Goal: Task Accomplishment & Management: Use online tool/utility

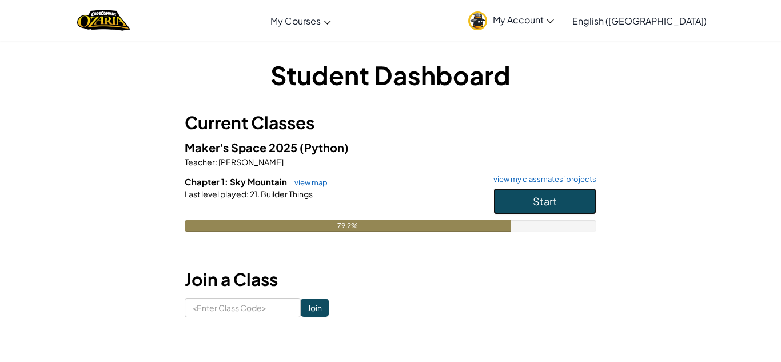
click at [546, 200] on span "Start" at bounding box center [545, 200] width 24 height 13
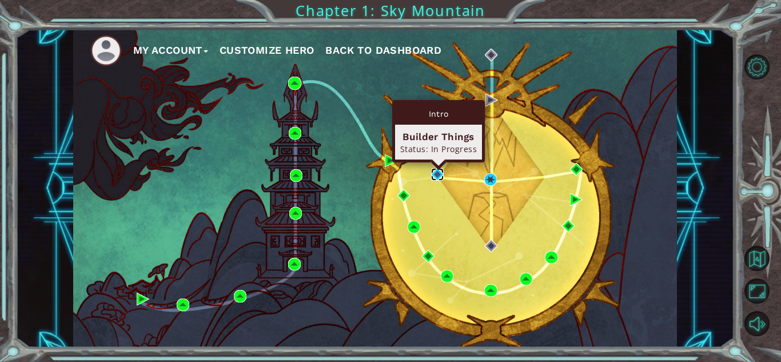
click at [438, 174] on img at bounding box center [437, 174] width 13 height 13
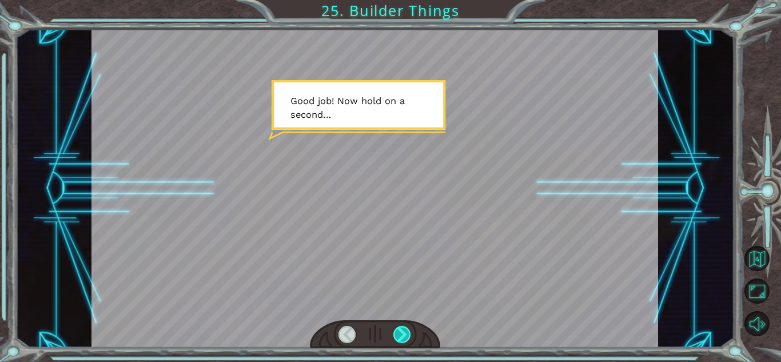
click at [404, 332] on div at bounding box center [402, 334] width 18 height 17
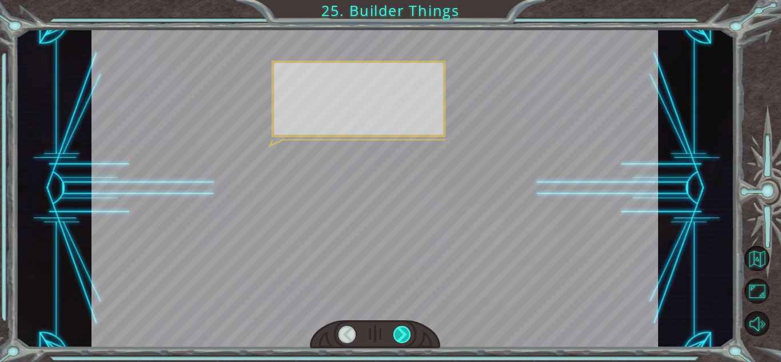
click at [404, 332] on div at bounding box center [402, 334] width 18 height 17
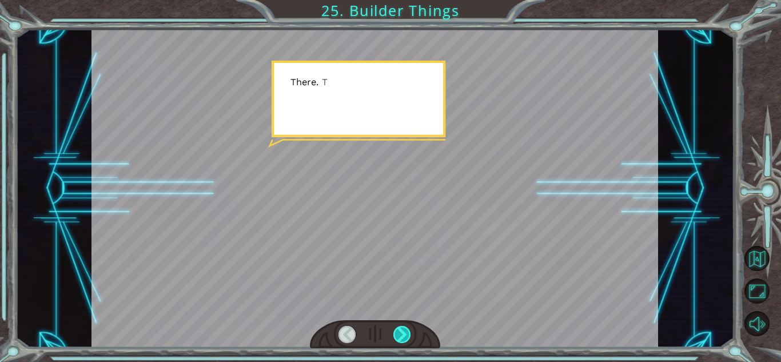
click at [404, 332] on div at bounding box center [402, 334] width 18 height 17
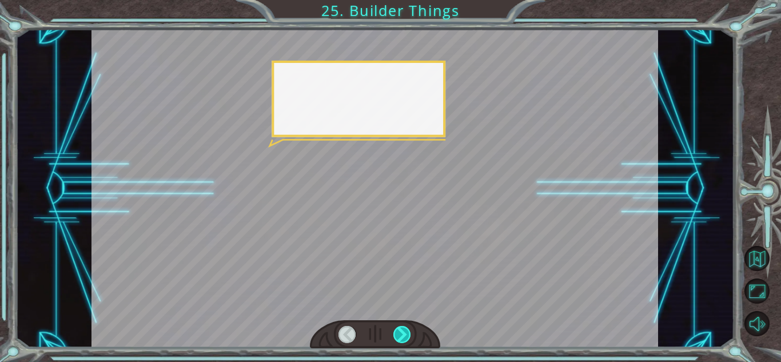
click at [404, 332] on div at bounding box center [402, 334] width 18 height 17
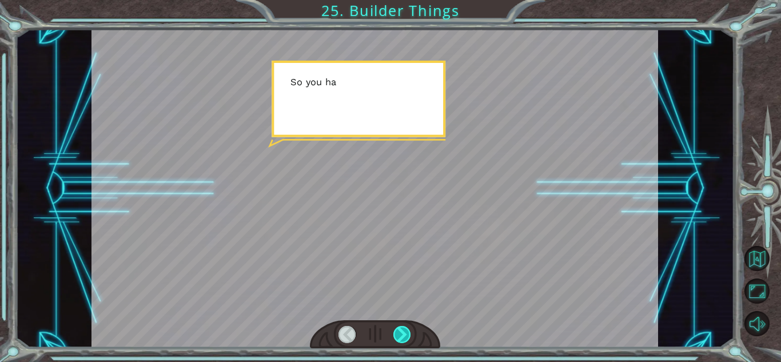
click at [404, 332] on div at bounding box center [402, 334] width 18 height 17
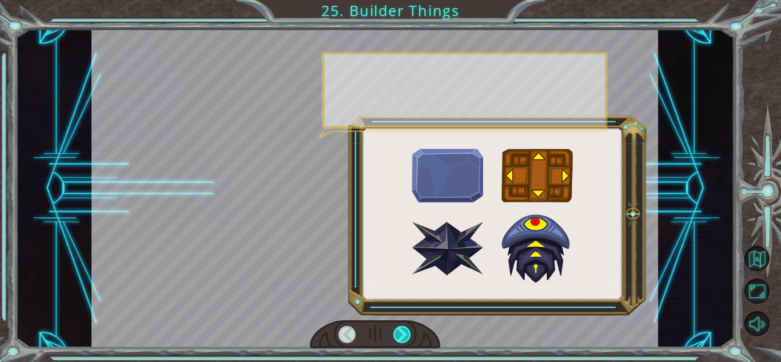
click at [404, 332] on div at bounding box center [402, 334] width 18 height 17
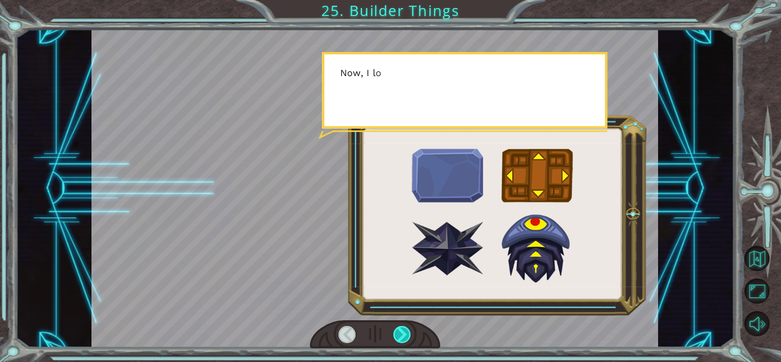
click at [404, 332] on div at bounding box center [402, 334] width 18 height 17
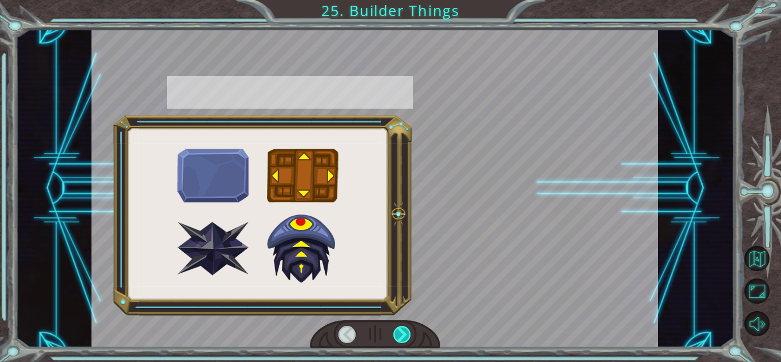
click at [404, 332] on div at bounding box center [402, 334] width 18 height 17
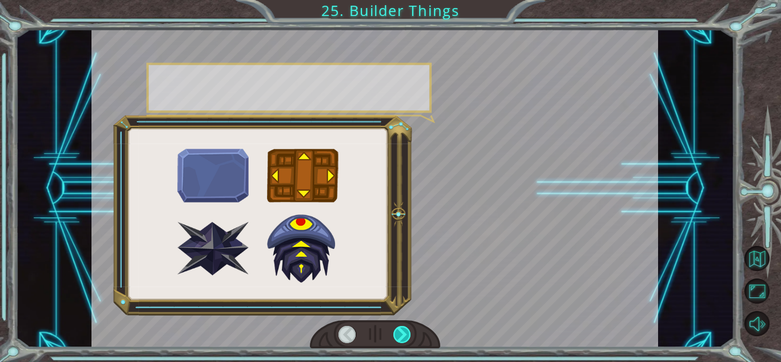
click at [404, 332] on div at bounding box center [402, 334] width 18 height 17
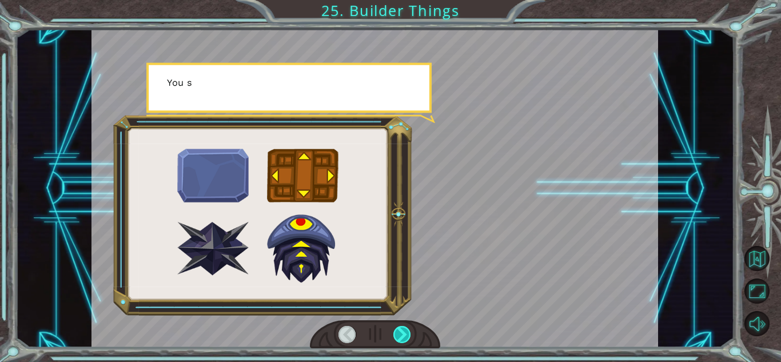
click at [404, 332] on div at bounding box center [402, 334] width 18 height 17
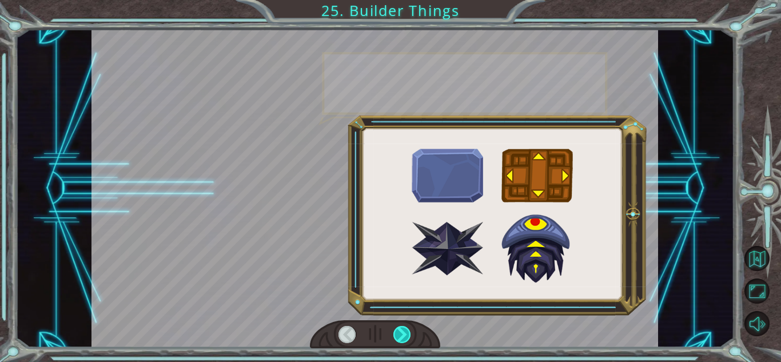
click at [404, 332] on div at bounding box center [402, 334] width 18 height 17
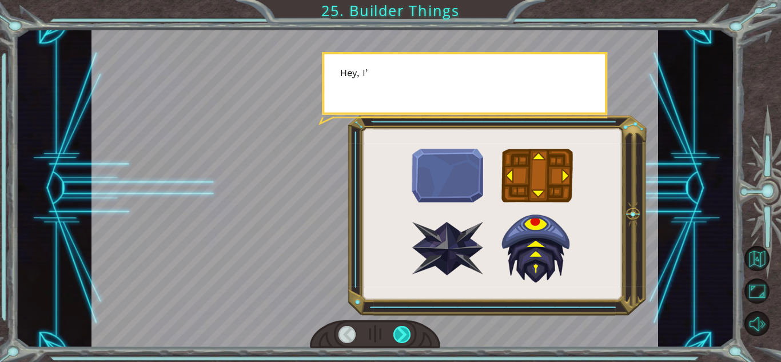
click at [404, 332] on div at bounding box center [402, 334] width 18 height 17
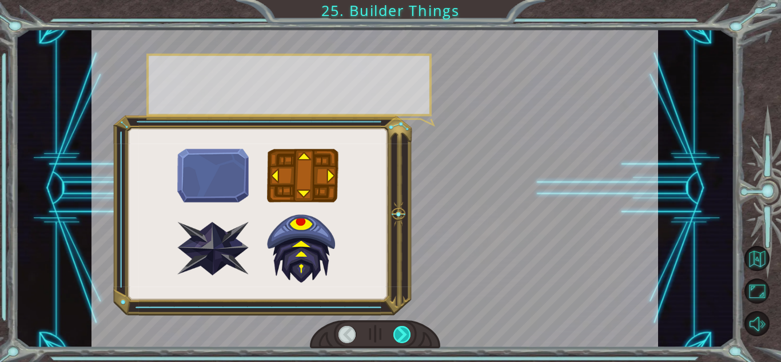
click at [404, 332] on div at bounding box center [402, 334] width 18 height 17
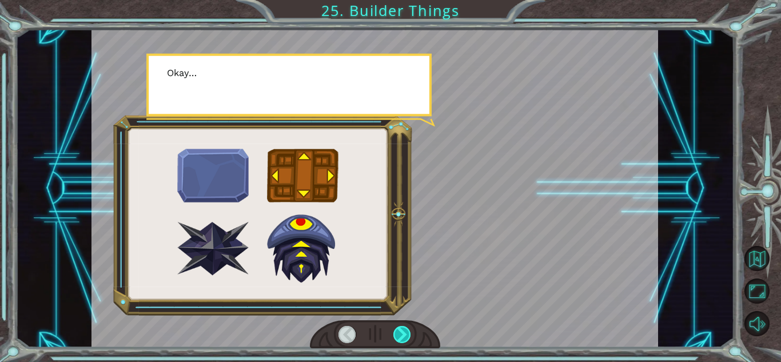
click at [404, 332] on div at bounding box center [402, 334] width 18 height 17
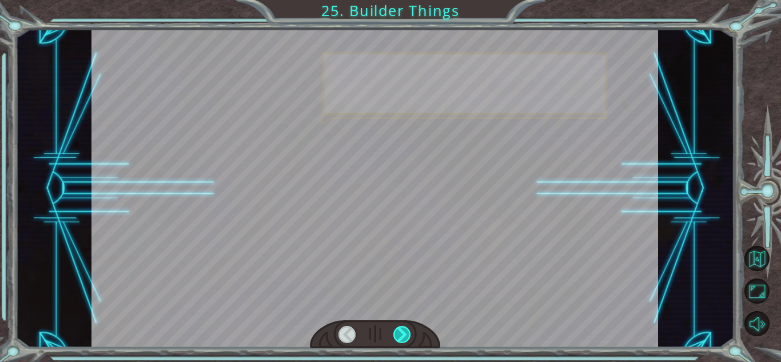
click at [404, 332] on div at bounding box center [402, 334] width 18 height 17
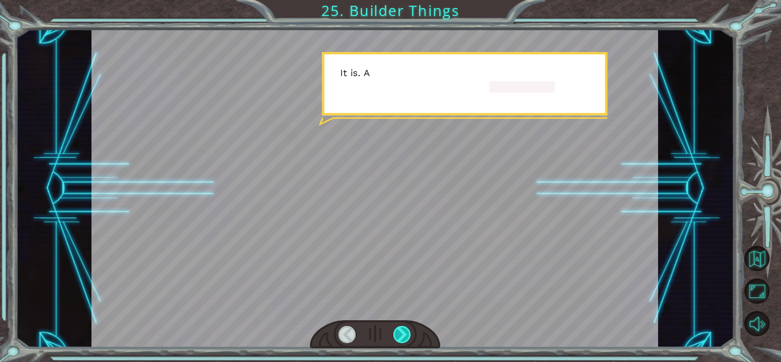
click at [404, 332] on div at bounding box center [402, 334] width 18 height 17
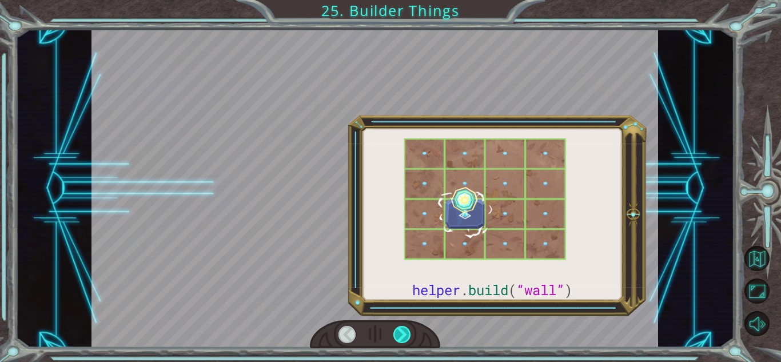
click at [404, 332] on div at bounding box center [402, 334] width 18 height 17
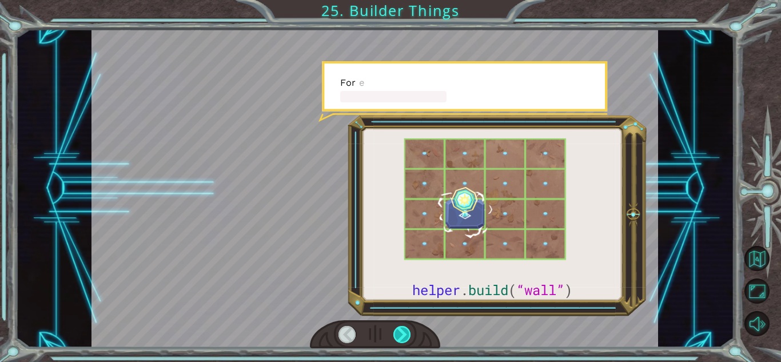
click at [404, 332] on div at bounding box center [402, 334] width 18 height 17
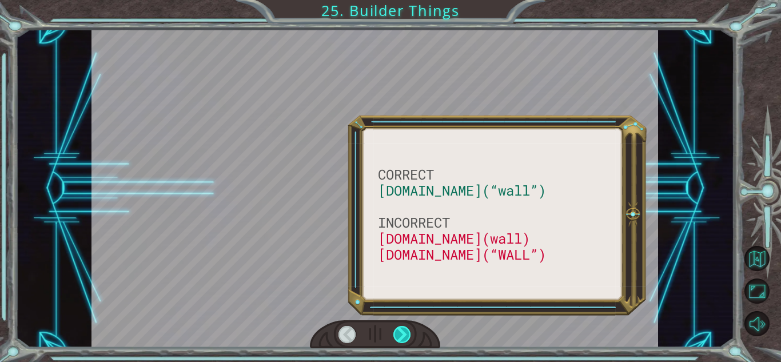
click at [404, 332] on div at bounding box center [402, 334] width 18 height 17
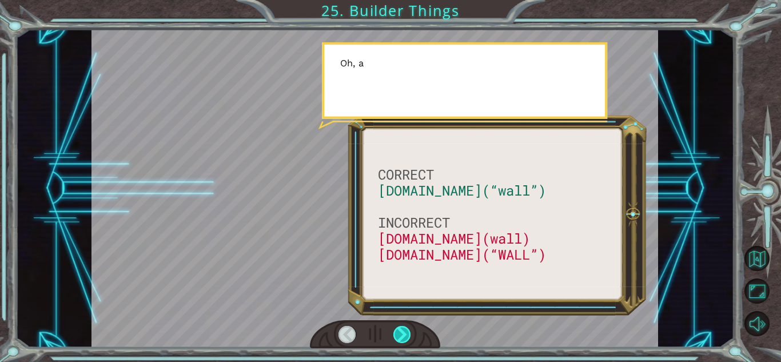
click at [404, 332] on div at bounding box center [402, 334] width 18 height 17
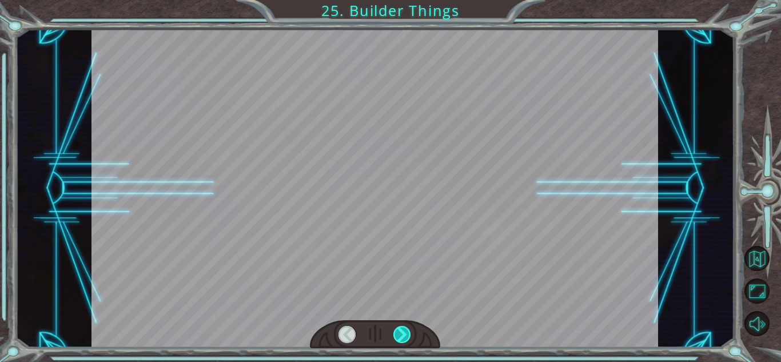
click at [404, 332] on div at bounding box center [402, 334] width 18 height 17
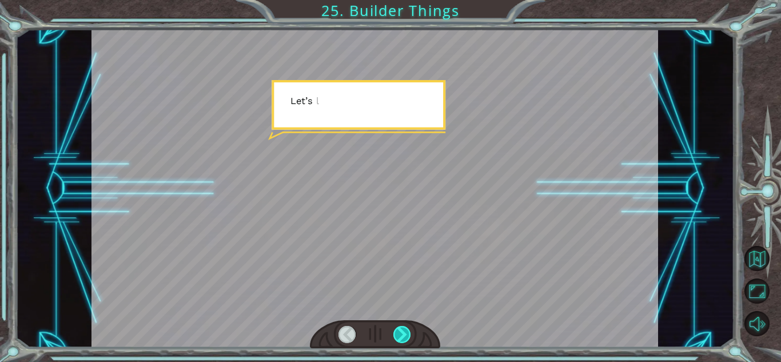
click at [404, 332] on div at bounding box center [402, 334] width 18 height 17
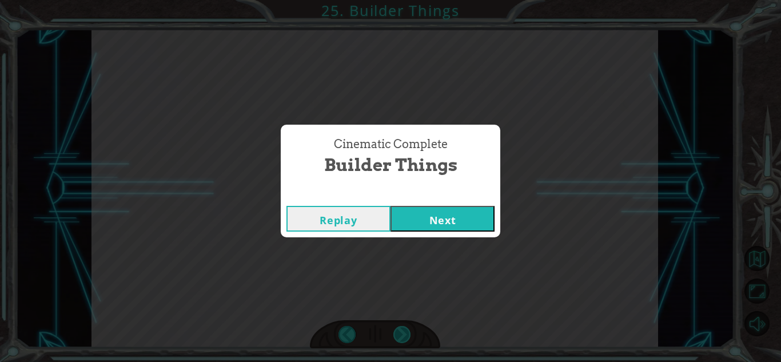
click at [404, 332] on div "Cinematic Complete Builder Things Replay Next" at bounding box center [390, 181] width 781 height 362
click at [421, 222] on button "Next" at bounding box center [443, 219] width 104 height 26
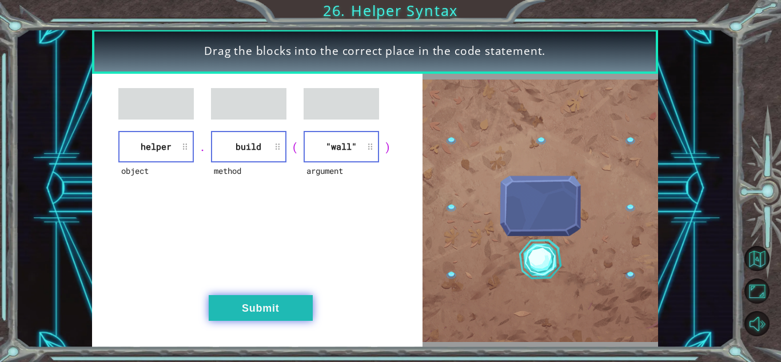
click at [229, 311] on button "Submit" at bounding box center [261, 308] width 104 height 26
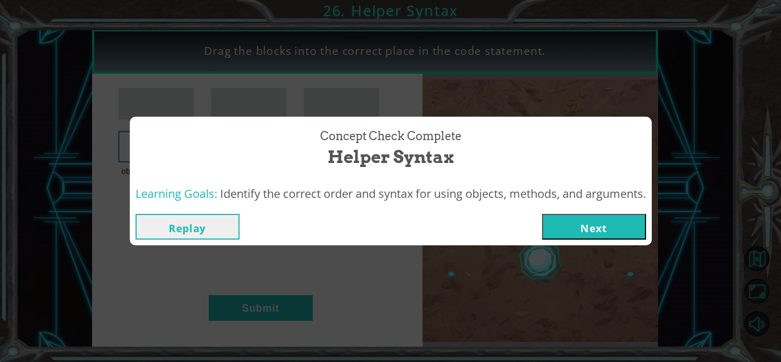
click at [592, 222] on button "Next" at bounding box center [594, 227] width 104 height 26
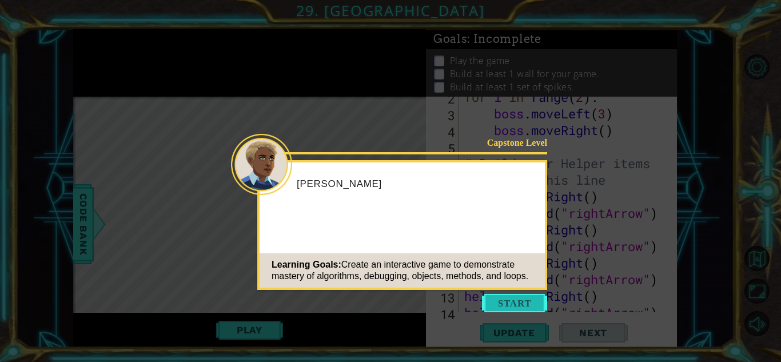
click at [494, 304] on button "Start" at bounding box center [514, 303] width 65 height 18
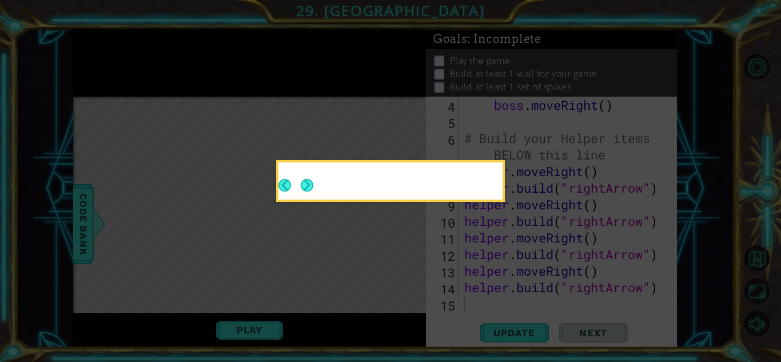
click at [306, 177] on footer at bounding box center [296, 186] width 35 height 28
click at [310, 182] on button "Next" at bounding box center [307, 185] width 13 height 13
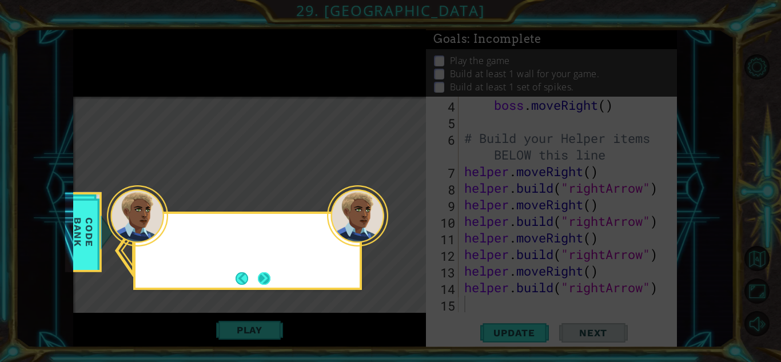
scroll to position [83, 0]
click at [261, 276] on button "Next" at bounding box center [264, 278] width 13 height 13
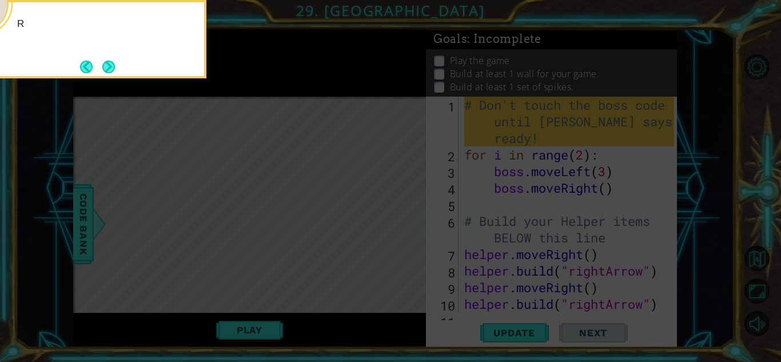
scroll to position [0, 0]
click at [102, 65] on button "Next" at bounding box center [108, 67] width 13 height 13
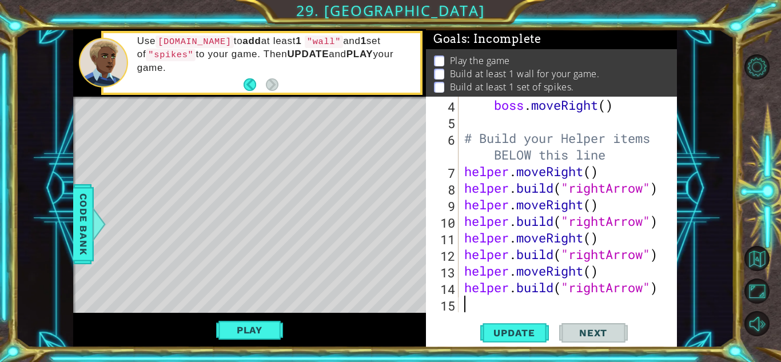
scroll to position [83, 0]
click at [503, 336] on span "Update" at bounding box center [514, 332] width 65 height 11
click at [262, 332] on button "Play" at bounding box center [249, 330] width 67 height 22
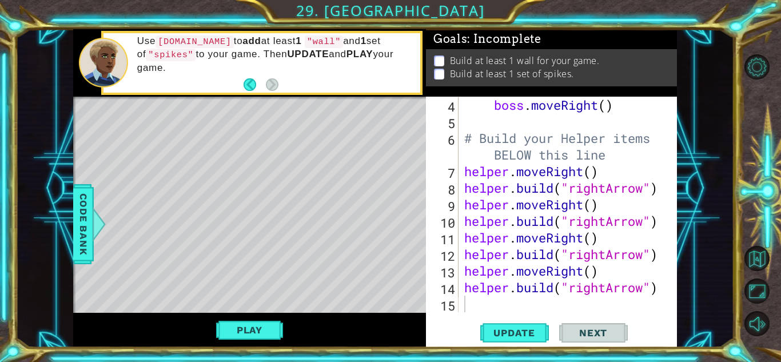
click at [217, 185] on div "Level Map" at bounding box center [337, 265] width 528 height 337
drag, startPoint x: 217, startPoint y: 185, endPoint x: 249, endPoint y: 246, distance: 69.3
click at [249, 246] on div "Level Map" at bounding box center [337, 265] width 528 height 337
click at [227, 329] on button "Play" at bounding box center [249, 330] width 67 height 22
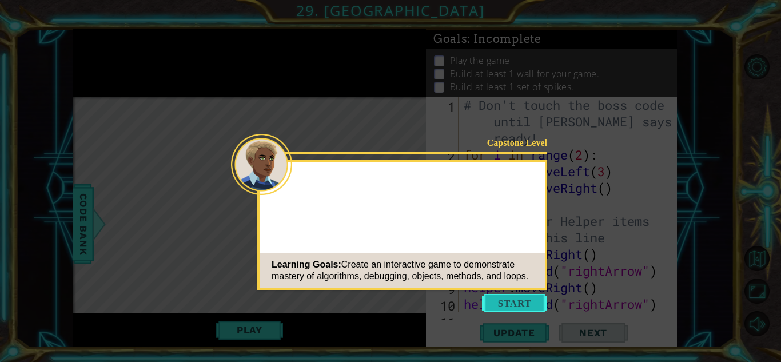
click at [504, 305] on button "Start" at bounding box center [514, 303] width 65 height 18
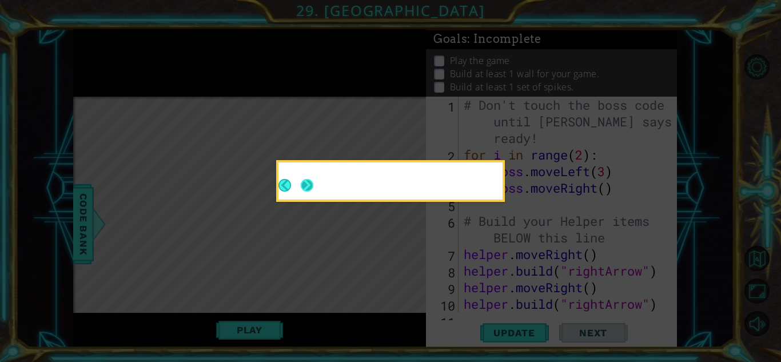
click at [307, 184] on button "Next" at bounding box center [307, 185] width 13 height 13
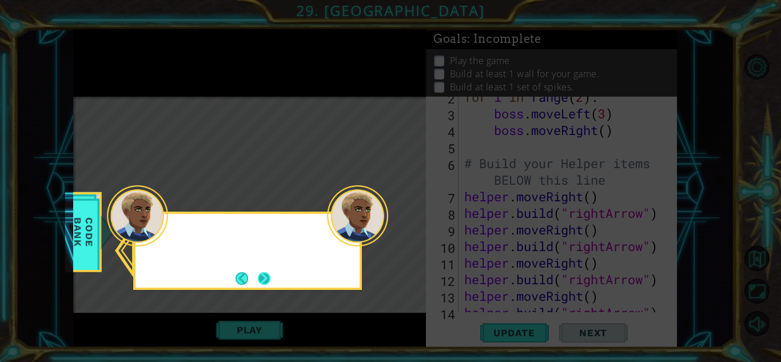
click at [264, 279] on button "Next" at bounding box center [264, 278] width 20 height 20
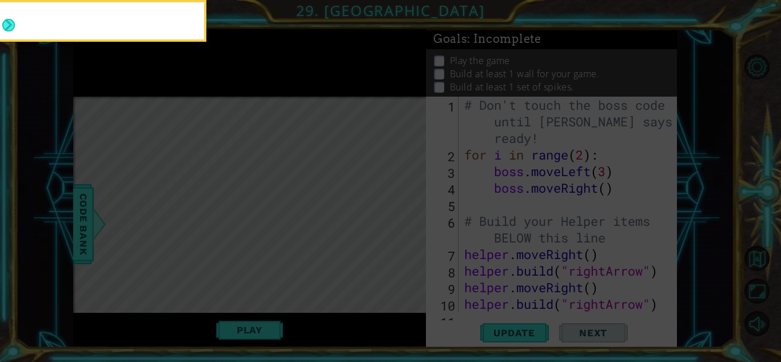
scroll to position [83, 0]
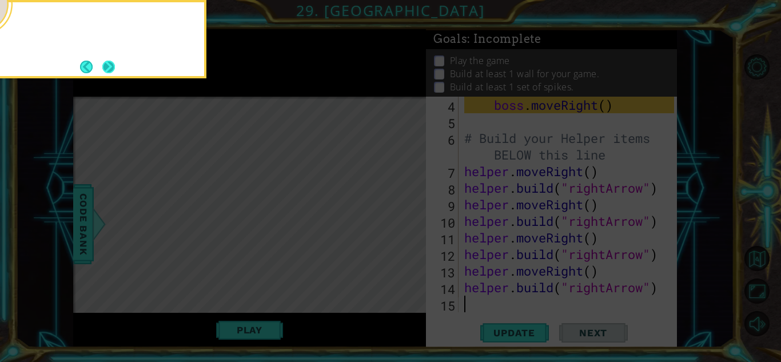
click at [103, 60] on button "Next" at bounding box center [109, 67] width 14 height 14
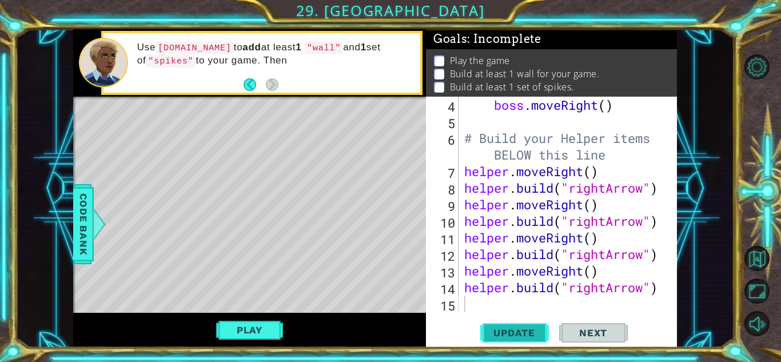
click at [524, 329] on span "Update" at bounding box center [514, 332] width 65 height 11
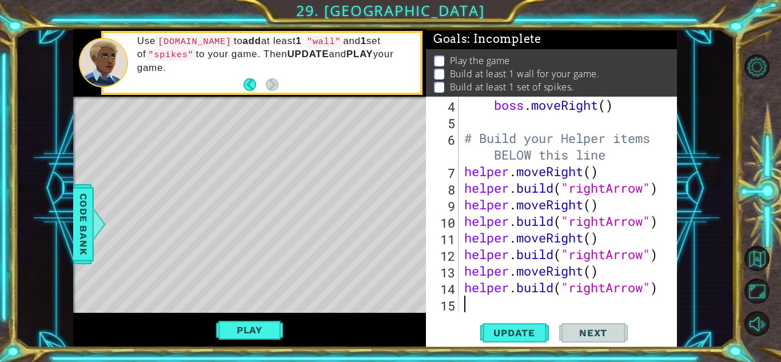
type textarea "h"
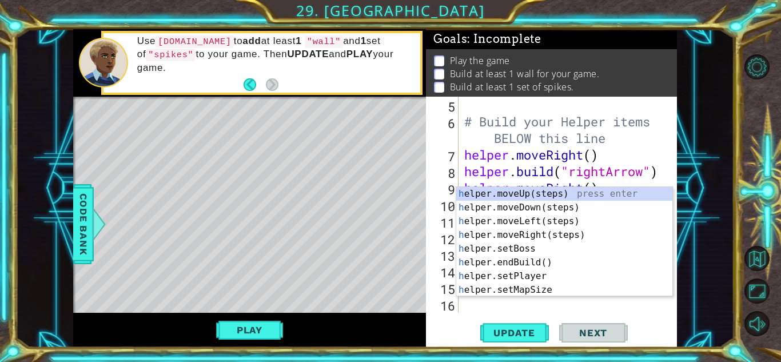
scroll to position [100, 0]
click at [544, 206] on div "h elper.moveUp(steps) press enter h elper.moveDown(steps) press enter h elper.m…" at bounding box center [564, 255] width 216 height 137
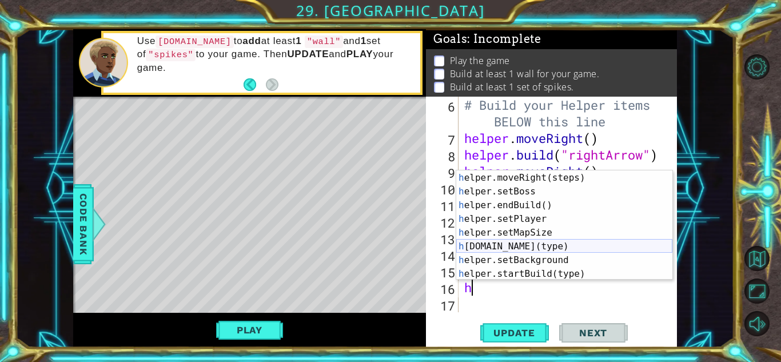
scroll to position [43, 0]
click at [534, 246] on div "h elper.moveRight(steps) press enter h elper.setBoss press enter h elper.endBui…" at bounding box center [564, 237] width 216 height 137
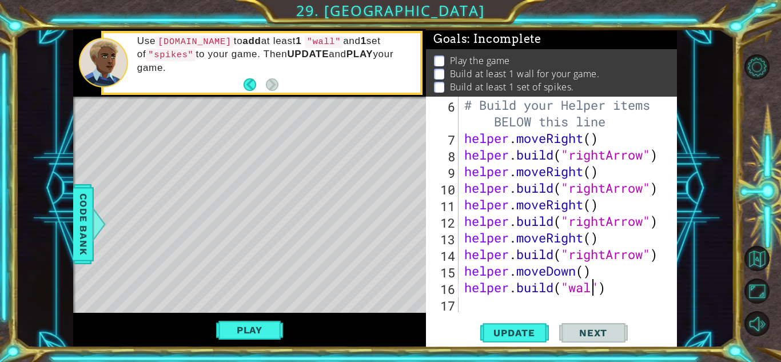
scroll to position [0, 6]
type textarea "[DOMAIN_NAME]("wall")"
click at [499, 329] on span "Update" at bounding box center [514, 332] width 65 height 11
click at [486, 320] on button "Update" at bounding box center [514, 332] width 69 height 25
click at [475, 307] on div "# Build your Helper items BELOW this line helper . moveRight ( ) helper . build…" at bounding box center [571, 229] width 218 height 265
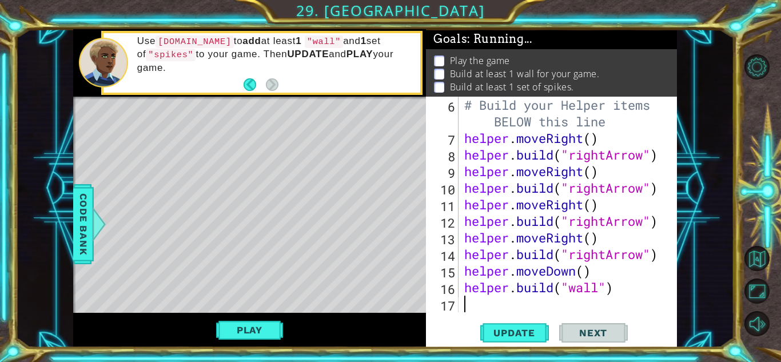
scroll to position [0, 0]
click at [510, 333] on span "Update" at bounding box center [514, 332] width 65 height 11
type textarea "h"
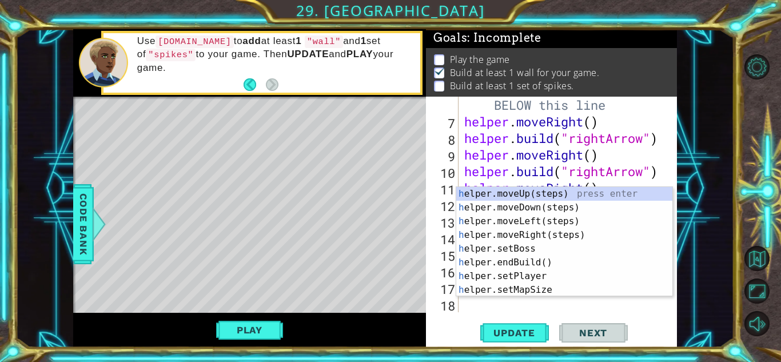
scroll to position [133, 0]
click at [515, 221] on div "h elper.moveUp(steps) press enter h elper.moveDown(steps) press enter h elper.m…" at bounding box center [564, 255] width 216 height 137
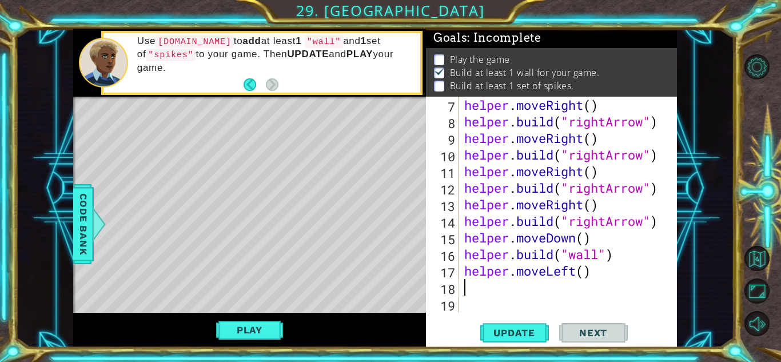
scroll to position [149, 0]
click at [504, 327] on span "Update" at bounding box center [514, 332] width 65 height 11
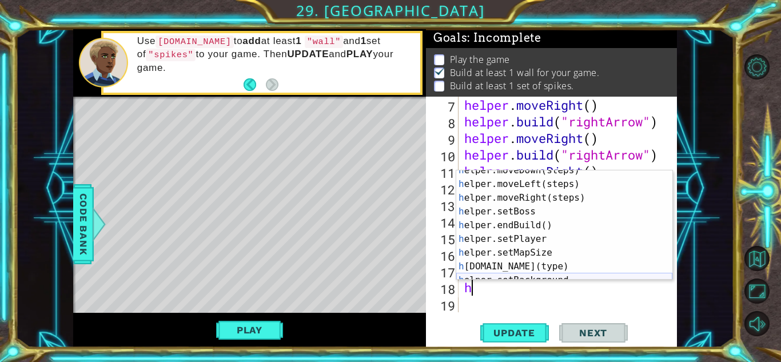
scroll to position [22, 0]
click at [505, 264] on div "h elper.moveDown(steps) press enter h elper.moveLeft(steps) press enter h elper…" at bounding box center [564, 230] width 216 height 137
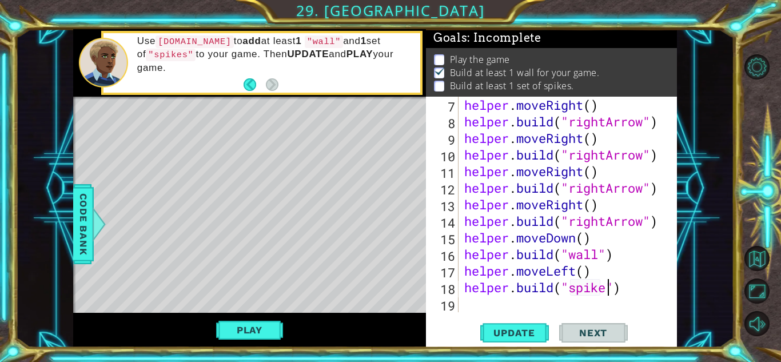
scroll to position [0, 7]
type textarea "[DOMAIN_NAME]("spikes")"
click at [530, 329] on span "Update" at bounding box center [514, 332] width 65 height 11
click at [468, 303] on div "helper . moveRight ( ) helper . build ( "rightArrow" ) helper . moveRight ( ) h…" at bounding box center [571, 221] width 218 height 249
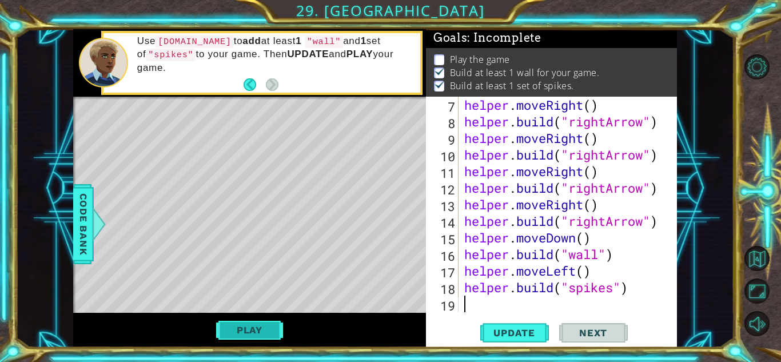
click at [247, 328] on button "Play" at bounding box center [249, 330] width 67 height 22
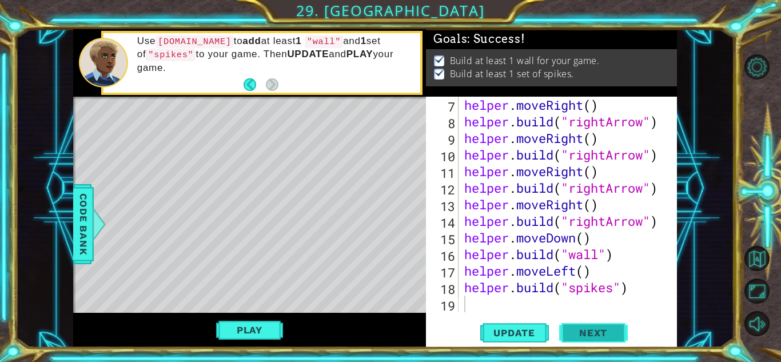
click at [587, 325] on button "Next" at bounding box center [593, 332] width 69 height 25
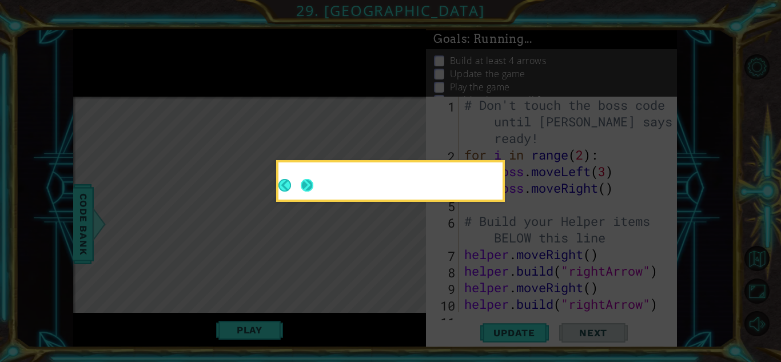
click at [308, 182] on button "Next" at bounding box center [307, 185] width 13 height 13
click at [308, 182] on icon at bounding box center [390, 181] width 781 height 362
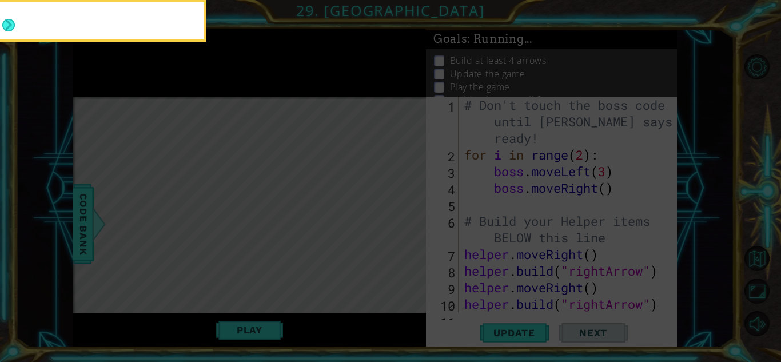
click at [308, 182] on icon at bounding box center [390, 54] width 781 height 616
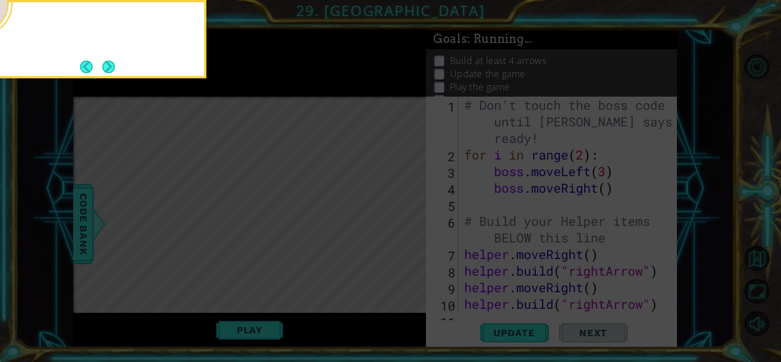
click at [308, 182] on icon at bounding box center [390, 54] width 781 height 616
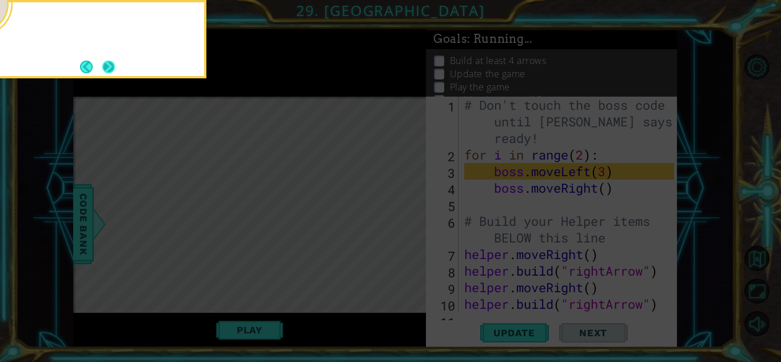
click at [112, 66] on button "Next" at bounding box center [108, 67] width 13 height 13
click at [111, 66] on icon at bounding box center [390, 54] width 781 height 616
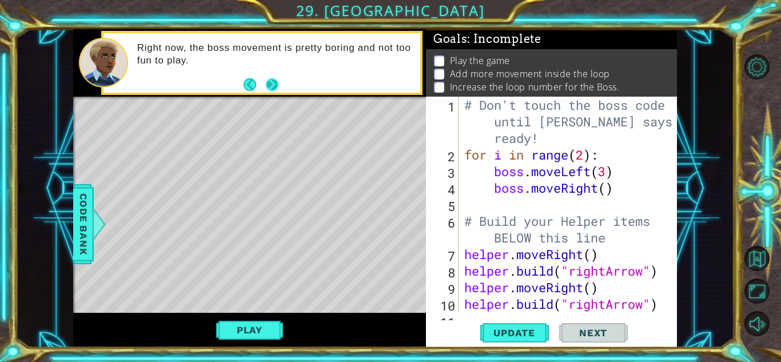
click at [270, 81] on button "Next" at bounding box center [272, 84] width 13 height 13
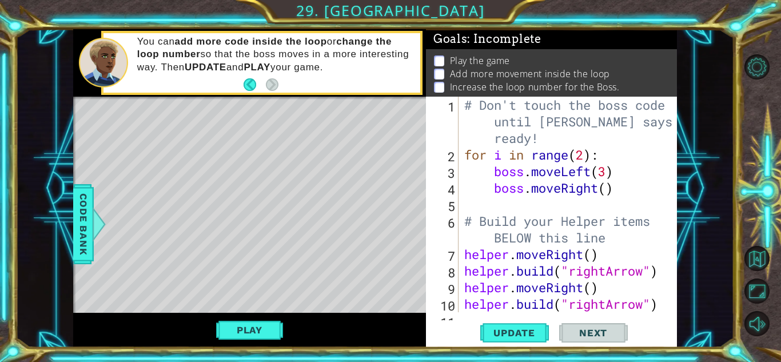
click at [501, 195] on div "# Don't touch the boss code until [PERSON_NAME] says you're ready! for i in ran…" at bounding box center [571, 238] width 218 height 282
type textarea "boss.moveRight()"
click at [503, 202] on div "# Don't touch the boss code until [PERSON_NAME] says you're ready! for i in ran…" at bounding box center [571, 238] width 218 height 282
type textarea "b"
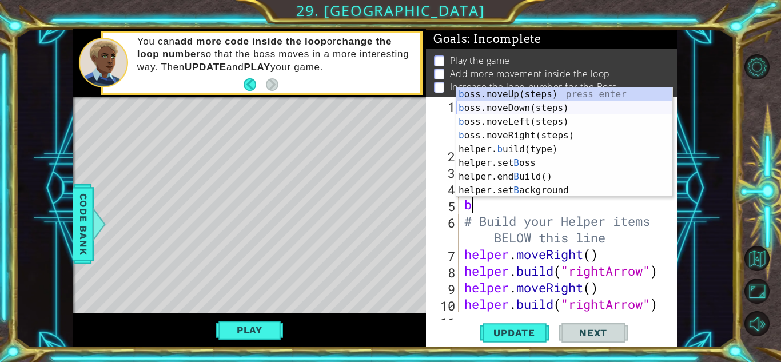
click at [494, 92] on div "b oss.moveUp(steps) press enter b oss.moveDown(steps) press enter b oss.moveLef…" at bounding box center [564, 155] width 216 height 137
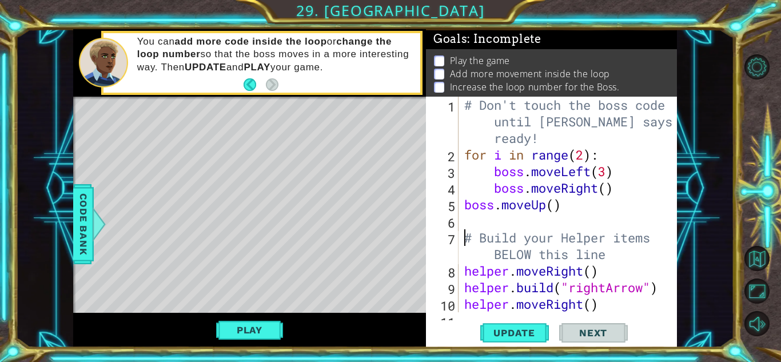
click at [556, 203] on div "# Don't touch the boss code until [PERSON_NAME] says you're ready! for i in ran…" at bounding box center [571, 238] width 218 height 282
type textarea "boss.moveUp(5)"
click at [480, 226] on div "# Don't touch the boss code until [PERSON_NAME] says you're ready! for i in ran…" at bounding box center [571, 238] width 218 height 282
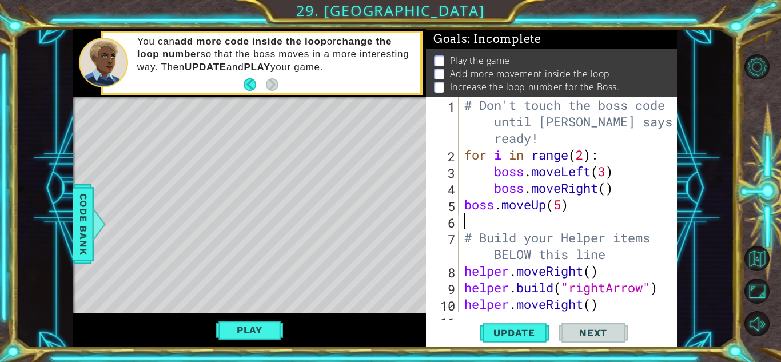
type textarea "f"
type textarea "b"
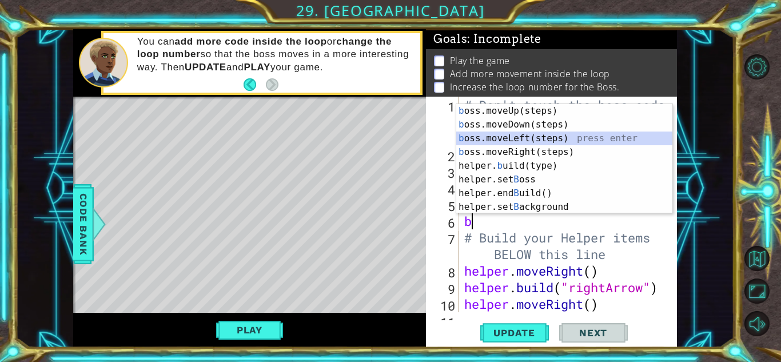
click at [512, 138] on div "b oss.moveUp(steps) press enter b oss.moveDown(steps) press enter b oss.moveLef…" at bounding box center [564, 172] width 216 height 137
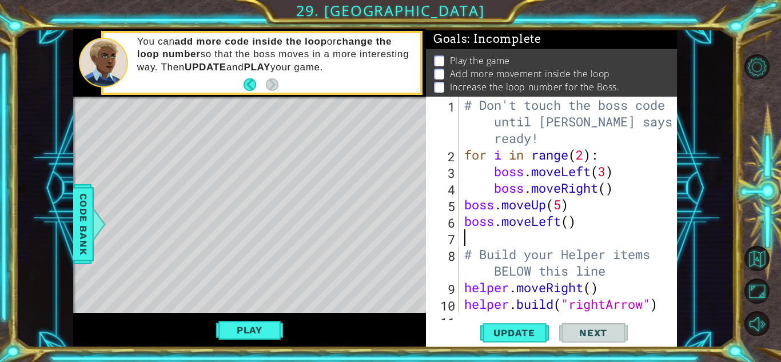
type textarea "b"
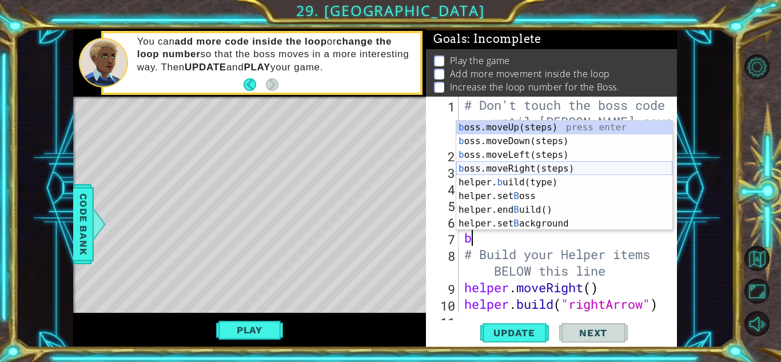
click at [538, 169] on div "b oss.moveUp(steps) press enter b oss.moveDown(steps) press enter b oss.moveLef…" at bounding box center [564, 189] width 216 height 137
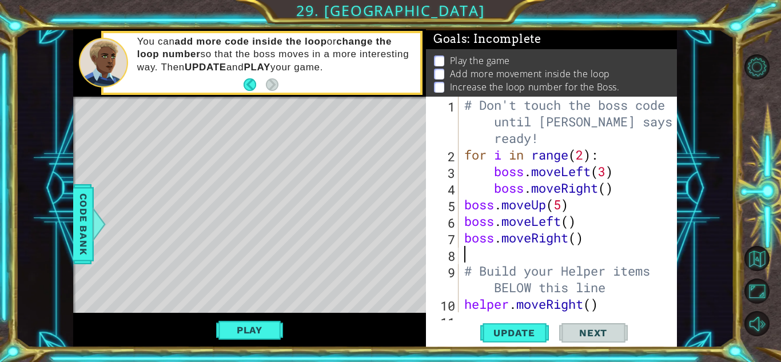
type textarea "b"
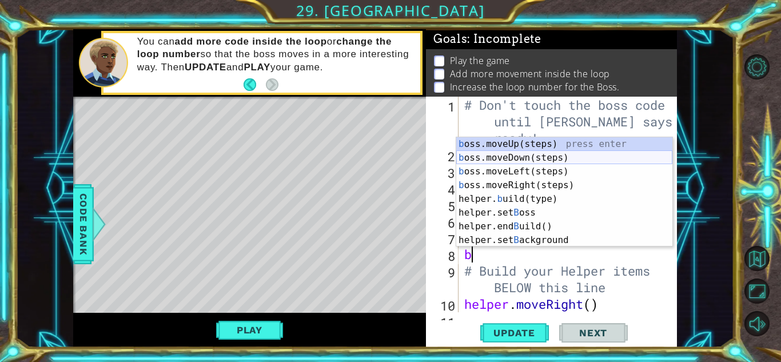
click at [503, 162] on div "b oss.moveUp(steps) press enter b oss.moveDown(steps) press enter b oss.moveLef…" at bounding box center [564, 205] width 216 height 137
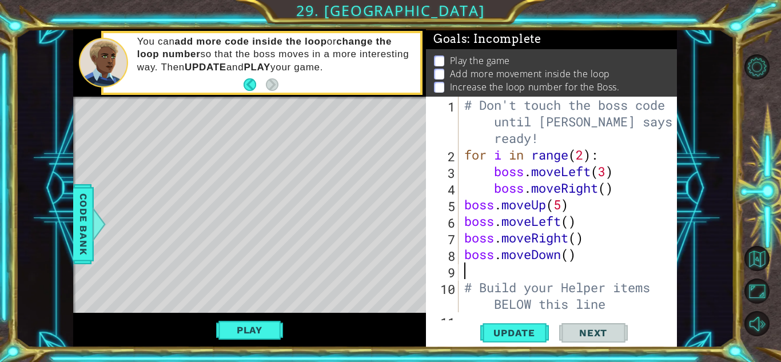
type textarea "b"
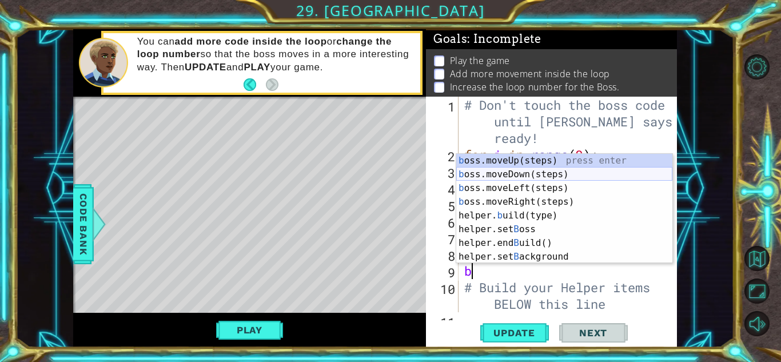
click at [514, 172] on div "b oss.moveUp(steps) press enter b oss.moveDown(steps) press enter b oss.moveLef…" at bounding box center [564, 222] width 216 height 137
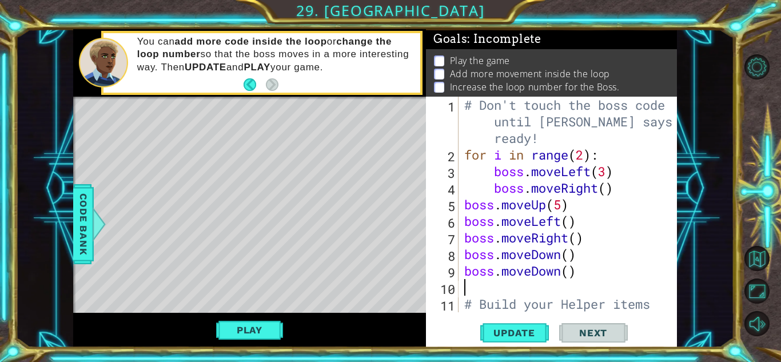
type textarea "b"
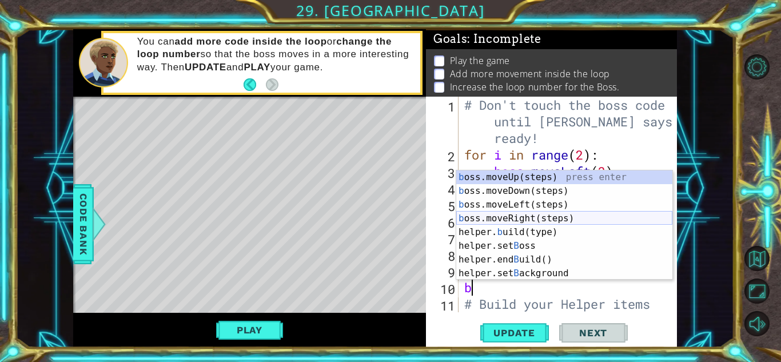
click at [524, 221] on div "b oss.moveUp(steps) press enter b oss.moveDown(steps) press enter b oss.moveLef…" at bounding box center [564, 238] width 216 height 137
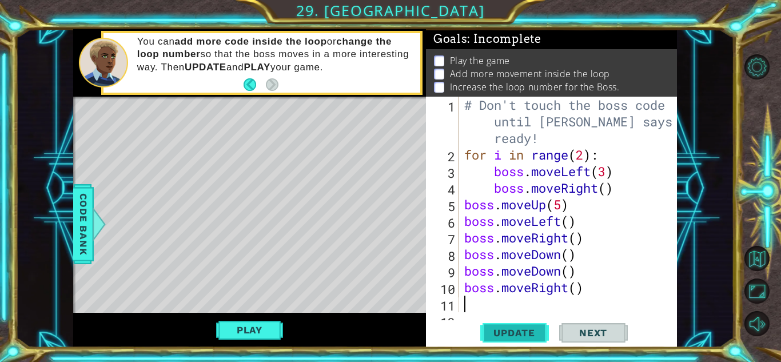
click at [523, 331] on span "Update" at bounding box center [514, 332] width 65 height 11
click at [246, 332] on button "Play" at bounding box center [249, 330] width 67 height 22
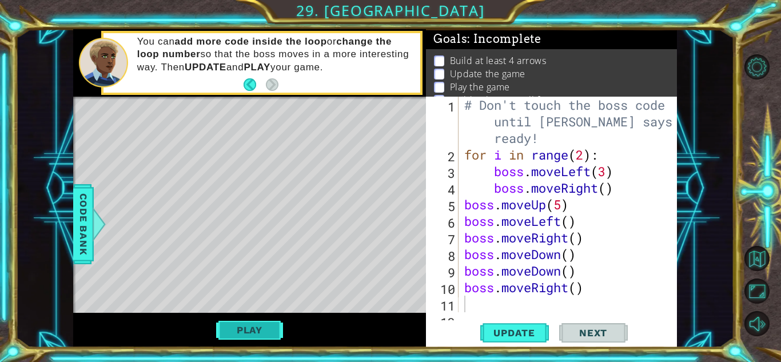
click at [255, 328] on button "Play" at bounding box center [249, 330] width 67 height 22
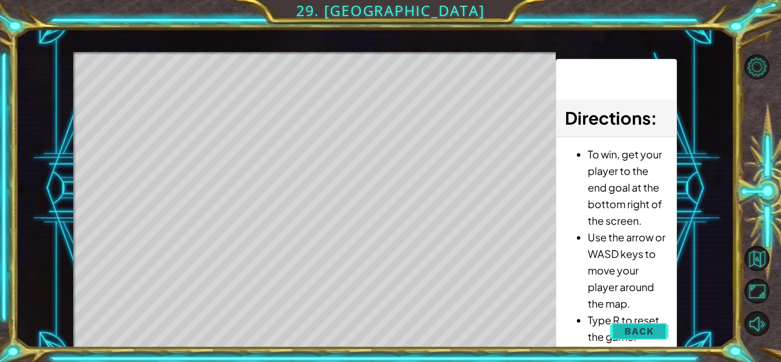
click at [640, 328] on span "Back" at bounding box center [638, 330] width 29 height 11
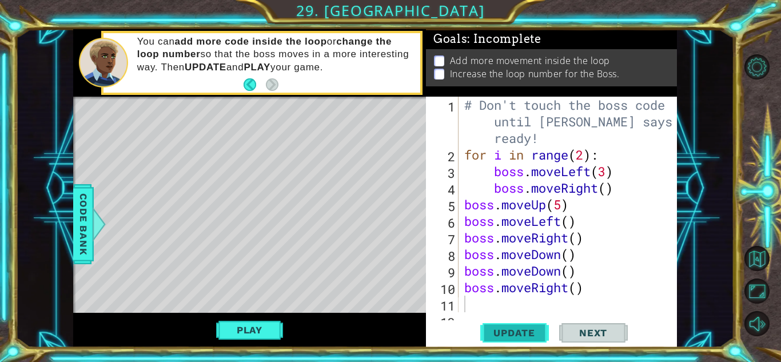
click at [526, 329] on span "Update" at bounding box center [514, 332] width 65 height 11
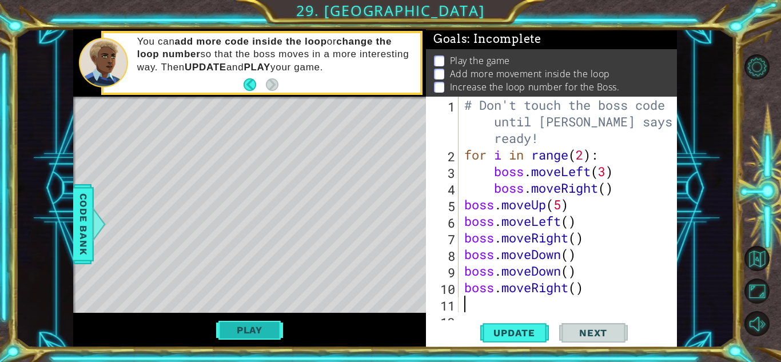
click at [240, 326] on button "Play" at bounding box center [249, 330] width 67 height 22
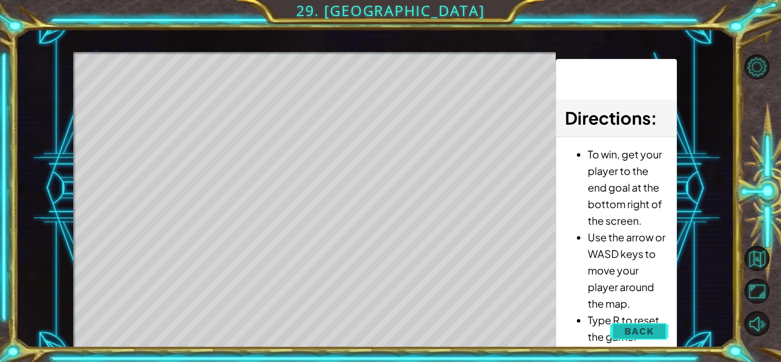
click at [639, 332] on span "Back" at bounding box center [638, 330] width 29 height 11
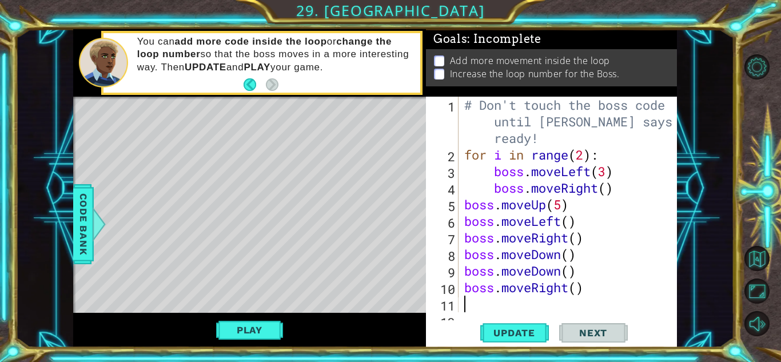
type textarea "boss.moveRight()"
drag, startPoint x: 586, startPoint y: 286, endPoint x: 456, endPoint y: 289, distance: 129.8
click at [456, 289] on div "boss.moveRight() 1 2 3 4 5 6 7 8 9 10 11 12 # Don't touch the boss code until […" at bounding box center [550, 205] width 248 height 216
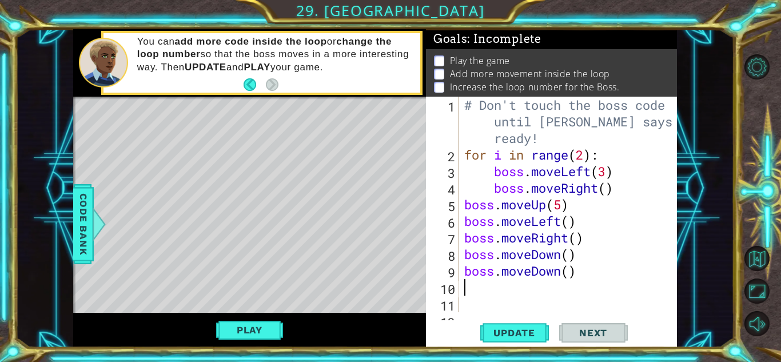
click at [606, 188] on div "# Don't touch the boss code until [PERSON_NAME] says you're ready! for i in ran…" at bounding box center [571, 246] width 218 height 299
click at [655, 233] on div "# Don't touch the boss code until [PERSON_NAME] says you're ready! for i in ran…" at bounding box center [571, 246] width 218 height 299
click at [586, 204] on div "# Don't touch the boss code until [PERSON_NAME] says you're ready! for i in ran…" at bounding box center [571, 246] width 218 height 299
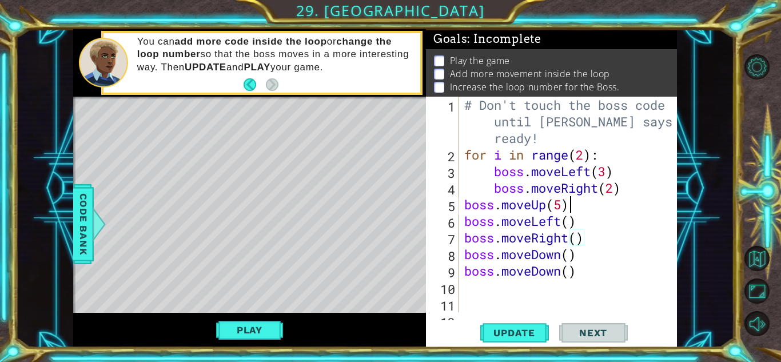
scroll to position [0, 4]
click at [607, 173] on div "# Don't touch the boss code until [PERSON_NAME] says you're ready! for i in ran…" at bounding box center [571, 246] width 218 height 299
click at [651, 150] on div "# Don't touch the boss code until [PERSON_NAME] says you're ready! for i in ran…" at bounding box center [571, 246] width 218 height 299
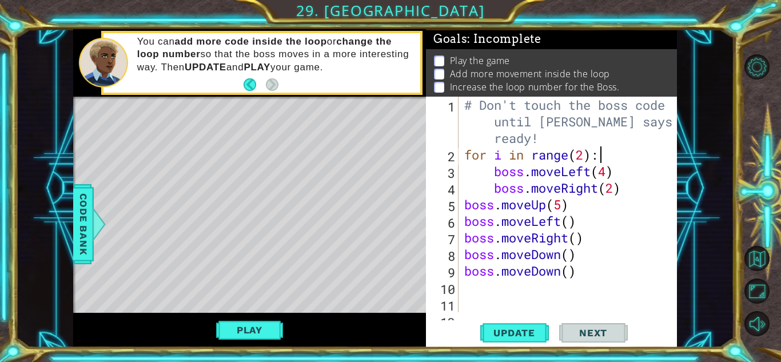
click at [583, 152] on div "# Don't touch the boss code until [PERSON_NAME] says you're ready! for i in ran…" at bounding box center [571, 246] width 218 height 299
click at [584, 210] on div "# Don't touch the boss code until [PERSON_NAME] says you're ready! for i in ran…" at bounding box center [571, 246] width 218 height 299
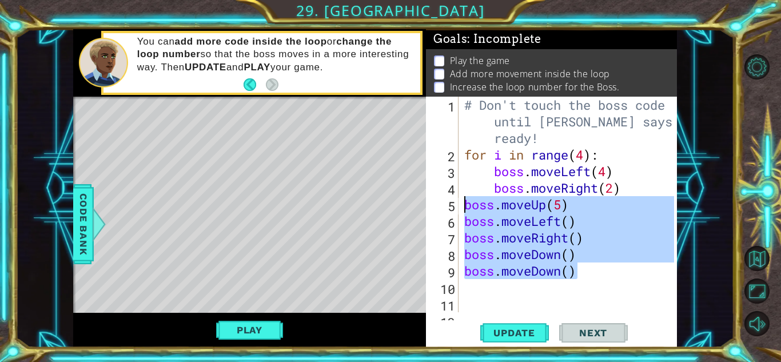
drag, startPoint x: 618, startPoint y: 272, endPoint x: 469, endPoint y: 200, distance: 165.2
click at [469, 200] on div "# Don't touch the boss code until [PERSON_NAME] says you're ready! for i in ran…" at bounding box center [571, 246] width 218 height 299
type textarea "boss.moveUp(5) boss.moveLeft()"
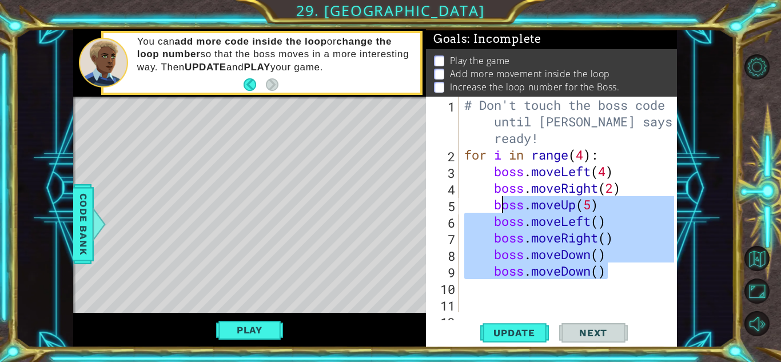
click at [517, 283] on div "# Don't touch the boss code until [PERSON_NAME] says you're ready! for i in ran…" at bounding box center [571, 246] width 218 height 299
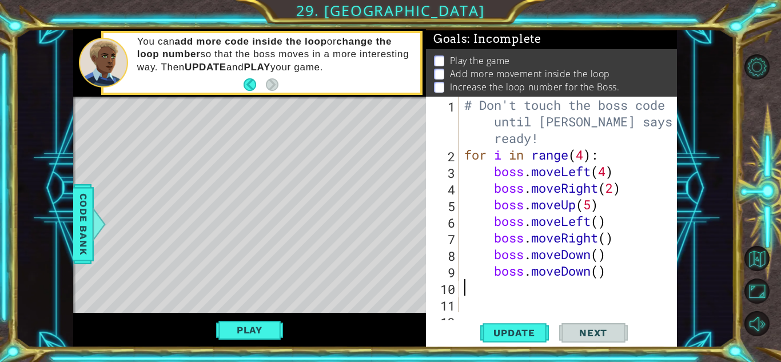
scroll to position [0, 0]
click at [583, 156] on div "# Don't touch the boss code until [PERSON_NAME] says you're ready! for i in ran…" at bounding box center [571, 246] width 218 height 299
type textarea "for i in range(4):"
click at [519, 341] on button "Update" at bounding box center [514, 332] width 69 height 25
click at [510, 323] on button "Update" at bounding box center [514, 332] width 69 height 25
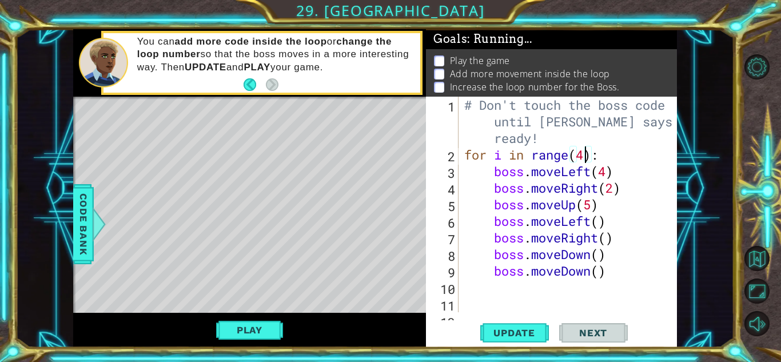
click at [514, 336] on span "Update" at bounding box center [514, 332] width 65 height 11
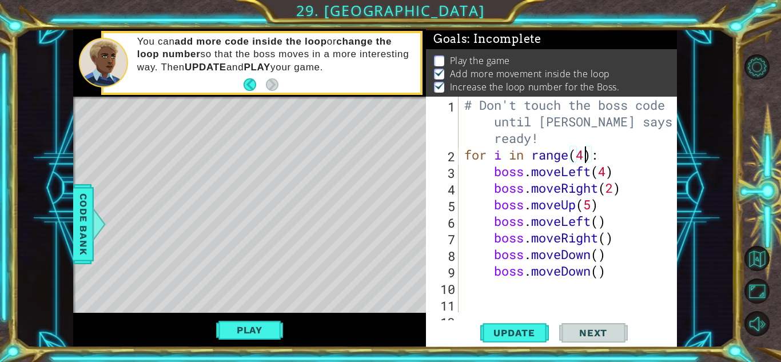
scroll to position [1, 0]
click at [237, 322] on button "Play" at bounding box center [249, 330] width 67 height 22
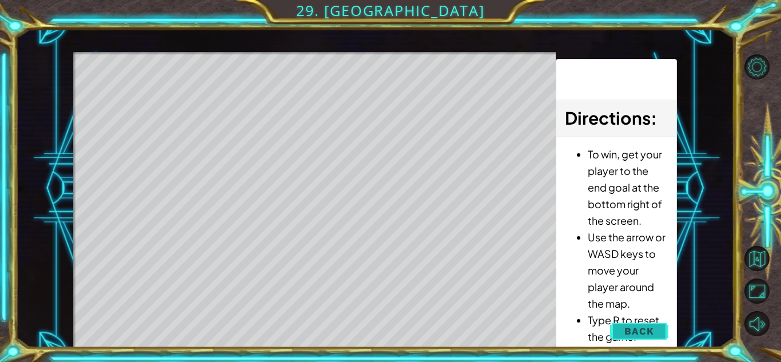
click at [626, 327] on span "Back" at bounding box center [638, 330] width 29 height 11
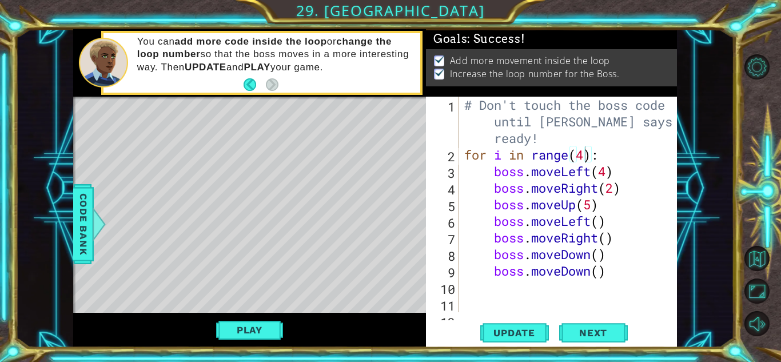
scroll to position [0, 0]
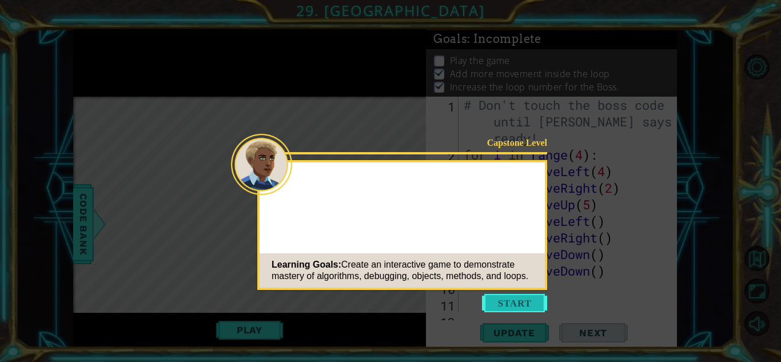
click at [536, 303] on button "Start" at bounding box center [514, 303] width 65 height 18
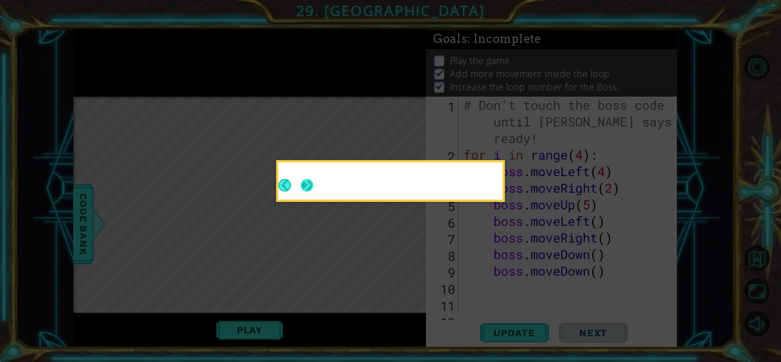
click at [303, 184] on button "Next" at bounding box center [307, 185] width 13 height 13
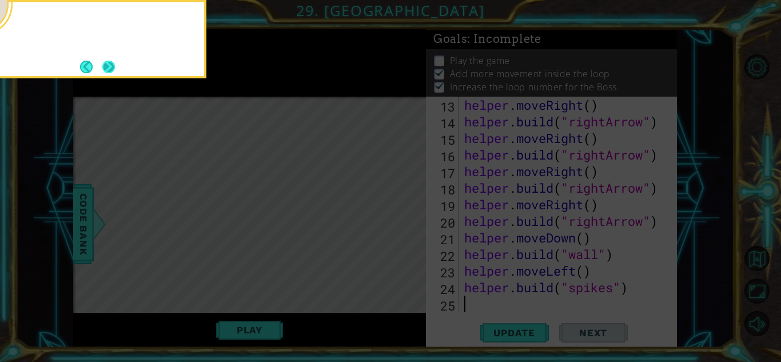
click at [109, 65] on button "Next" at bounding box center [108, 67] width 13 height 13
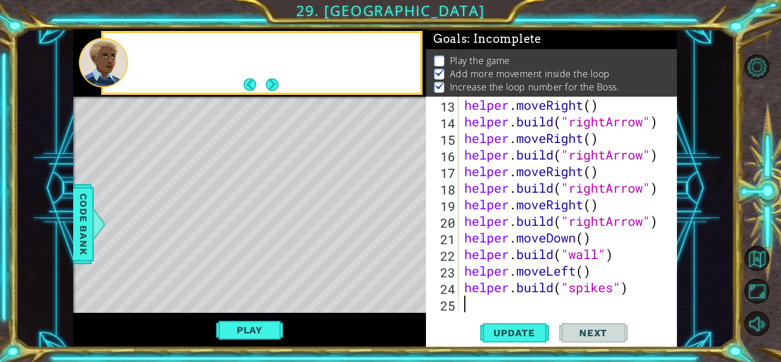
scroll to position [249, 0]
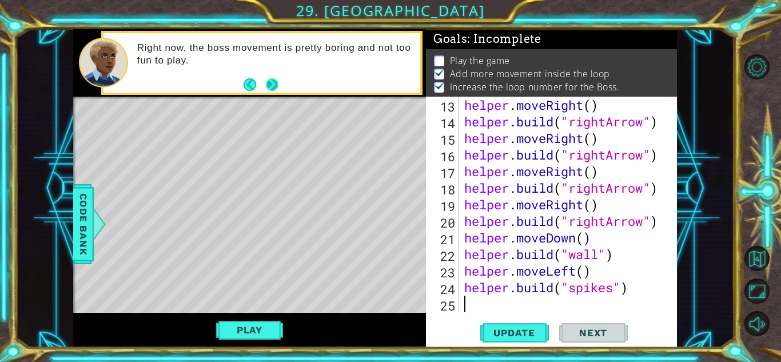
click at [278, 88] on button "Next" at bounding box center [272, 84] width 13 height 13
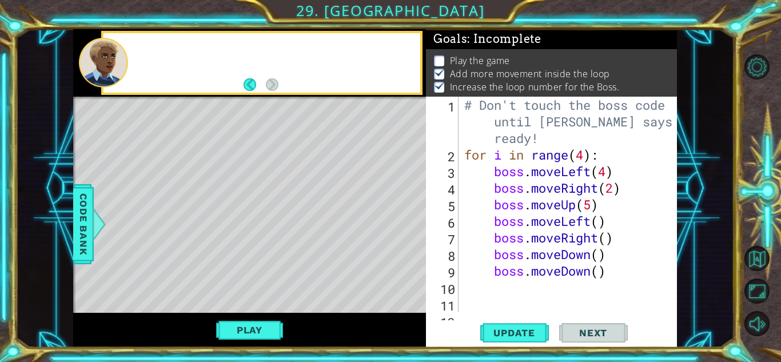
scroll to position [0, 0]
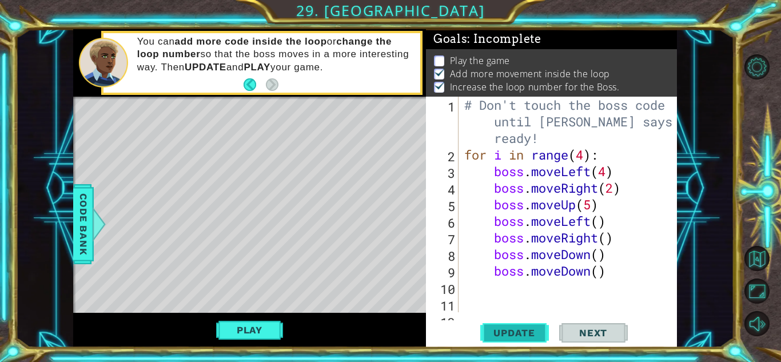
click at [499, 339] on button "Update" at bounding box center [514, 332] width 69 height 25
click at [255, 327] on button "Play" at bounding box center [249, 330] width 67 height 22
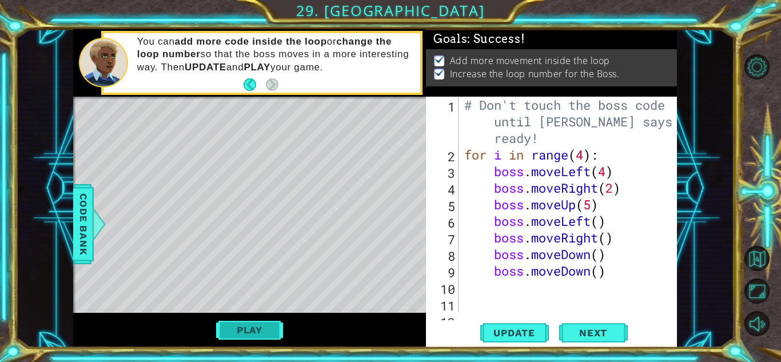
scroll to position [0, 0]
click at [562, 340] on button "Next" at bounding box center [593, 333] width 69 height 25
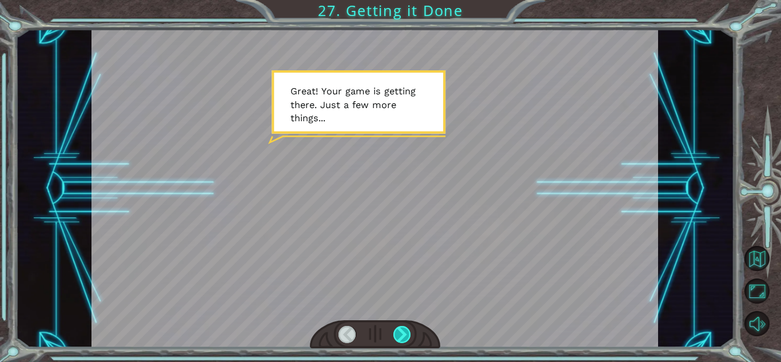
click at [404, 337] on div at bounding box center [402, 334] width 18 height 17
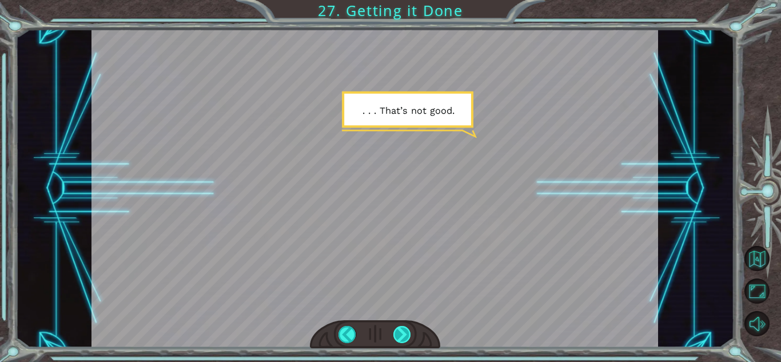
click at [404, 337] on div at bounding box center [402, 334] width 18 height 17
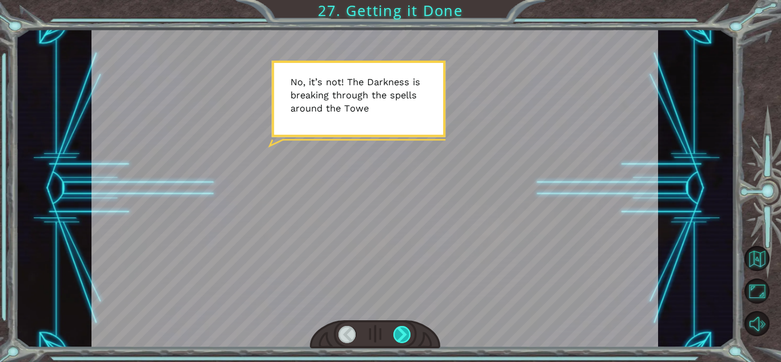
click at [404, 337] on div at bounding box center [402, 334] width 18 height 17
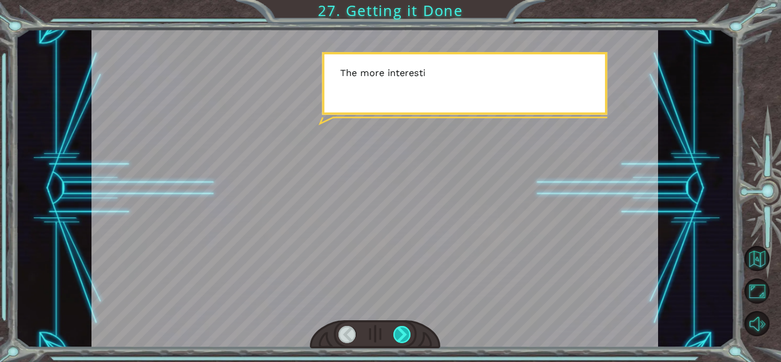
click at [404, 337] on div at bounding box center [402, 334] width 18 height 17
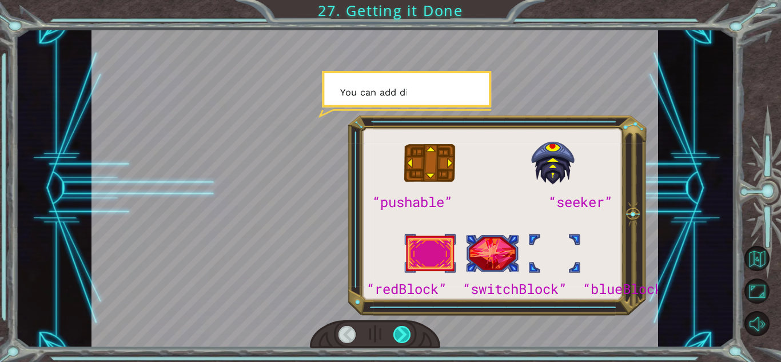
click at [404, 337] on div at bounding box center [402, 334] width 18 height 17
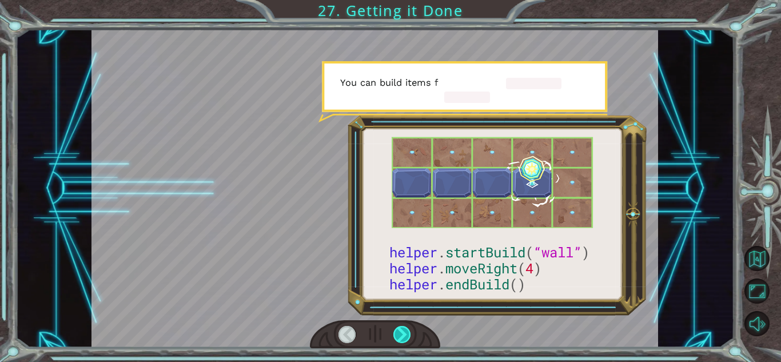
click at [404, 337] on div at bounding box center [402, 334] width 18 height 17
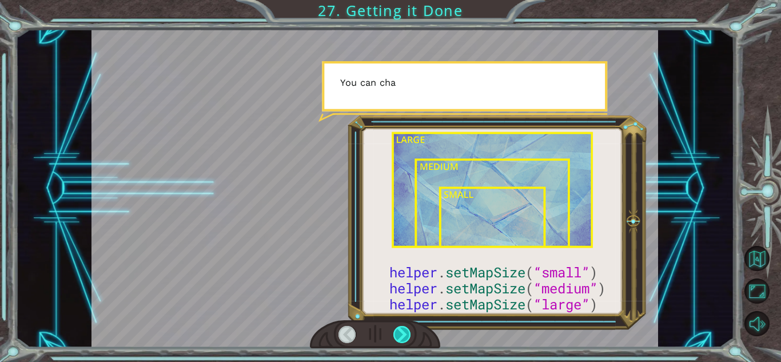
click at [404, 337] on div at bounding box center [402, 334] width 18 height 17
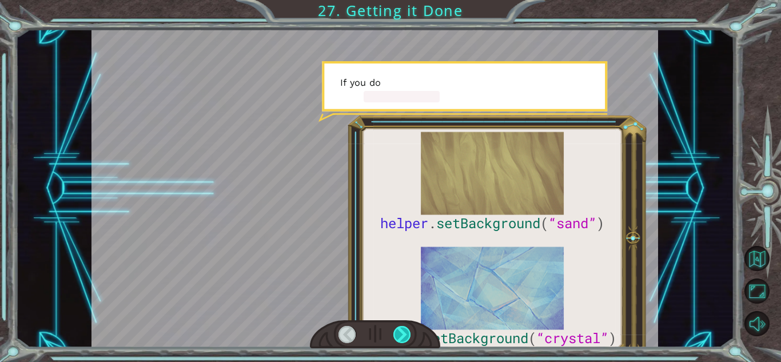
click at [404, 337] on div at bounding box center [402, 334] width 18 height 17
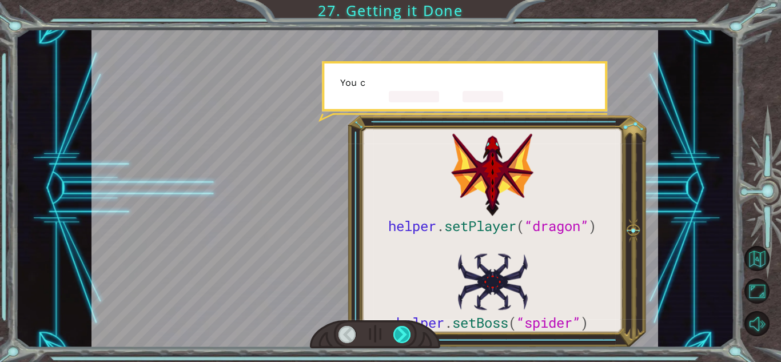
click at [404, 337] on div at bounding box center [402, 334] width 18 height 17
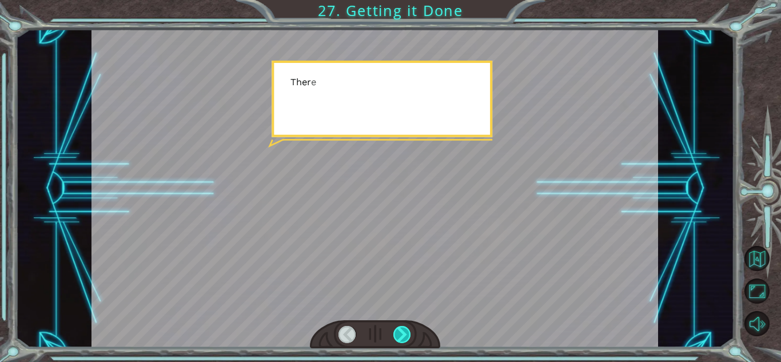
click at [404, 337] on div at bounding box center [402, 334] width 18 height 17
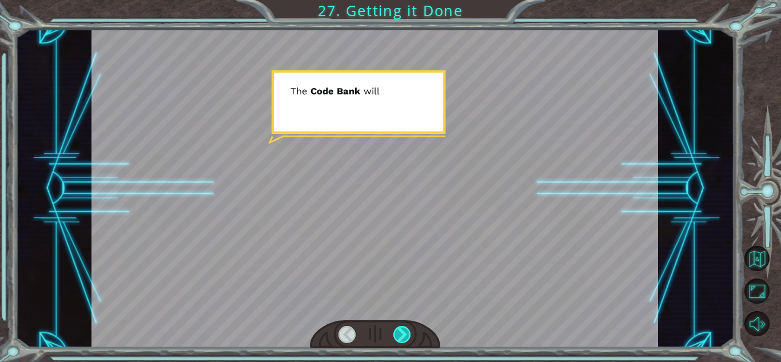
click at [404, 337] on div at bounding box center [402, 334] width 18 height 17
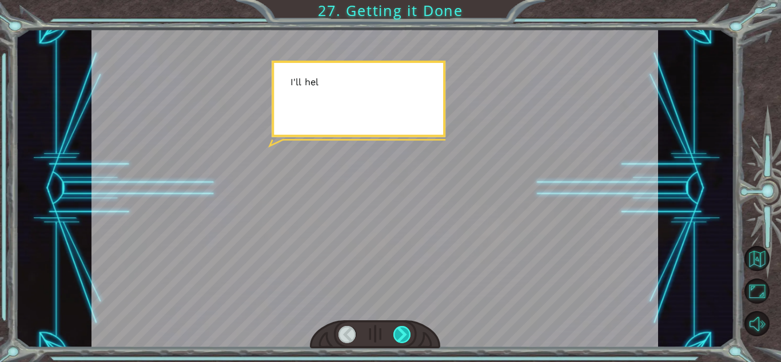
click at [404, 337] on div at bounding box center [402, 334] width 18 height 17
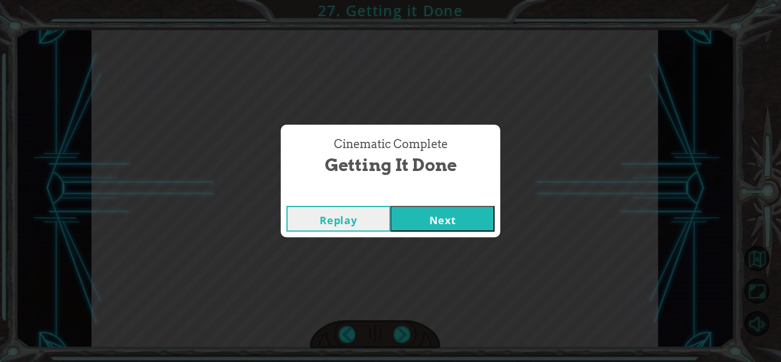
click at [437, 210] on button "Next" at bounding box center [443, 219] width 104 height 26
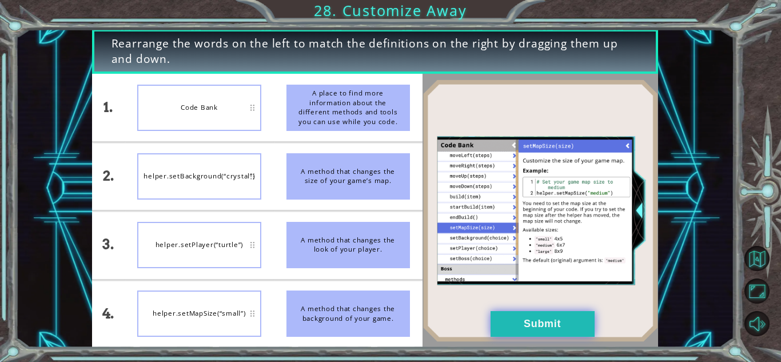
click at [509, 320] on button "Submit" at bounding box center [543, 324] width 104 height 26
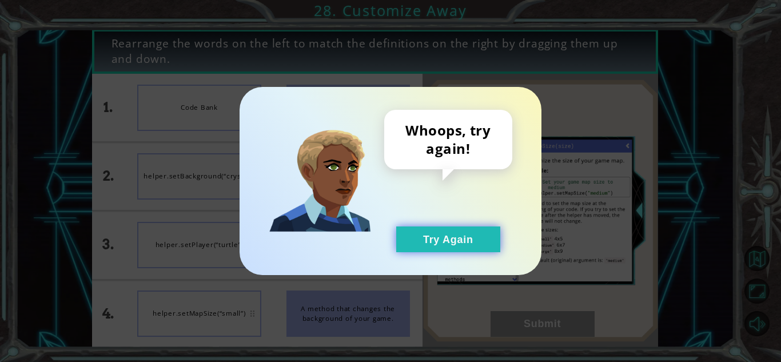
click at [475, 245] on button "Try Again" at bounding box center [448, 239] width 104 height 26
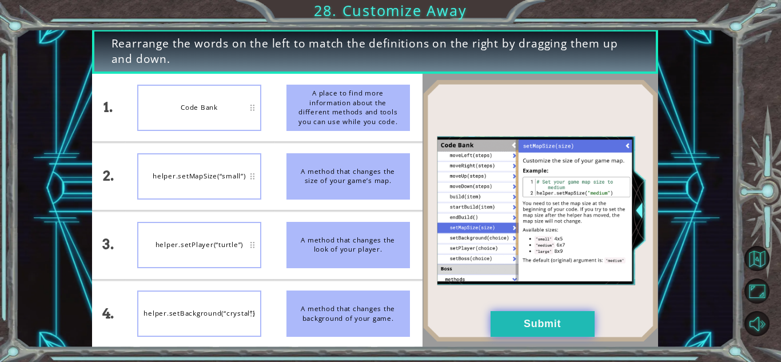
click at [507, 321] on button "Submit" at bounding box center [543, 324] width 104 height 26
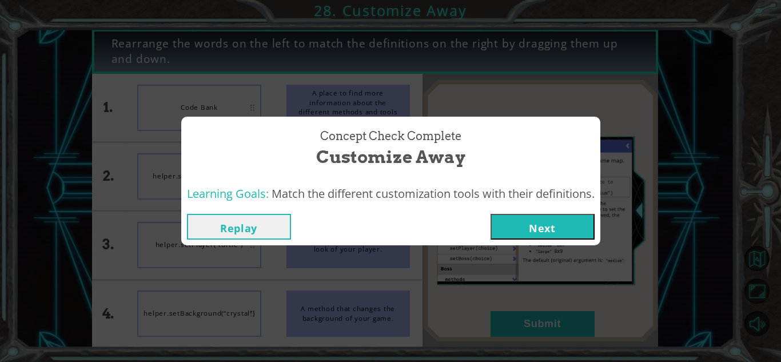
click at [520, 225] on button "Next" at bounding box center [543, 227] width 104 height 26
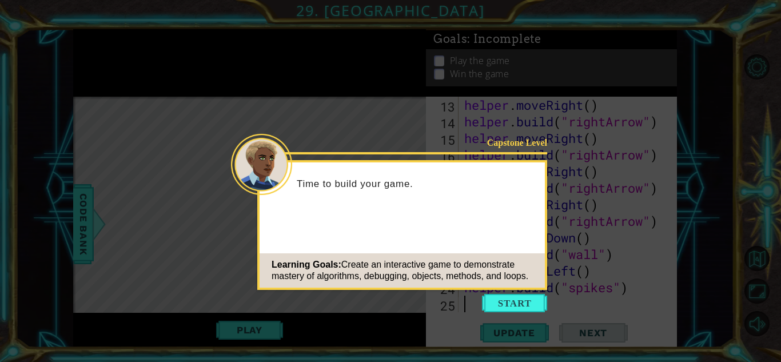
scroll to position [249, 0]
click at [516, 300] on button "Start" at bounding box center [514, 303] width 65 height 18
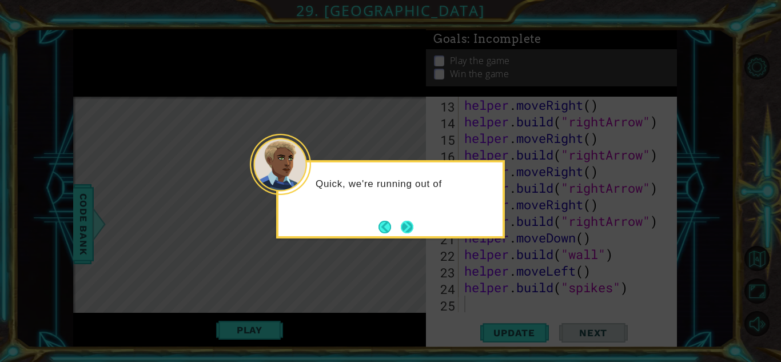
click at [406, 228] on button "Next" at bounding box center [407, 227] width 13 height 13
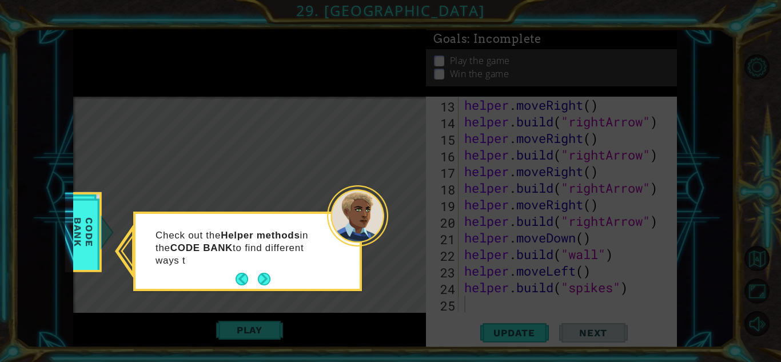
click at [281, 274] on div "Check out the Helper methods in the CODE BANK to find different ways t" at bounding box center [248, 253] width 224 height 70
click at [258, 279] on button "Next" at bounding box center [264, 279] width 13 height 13
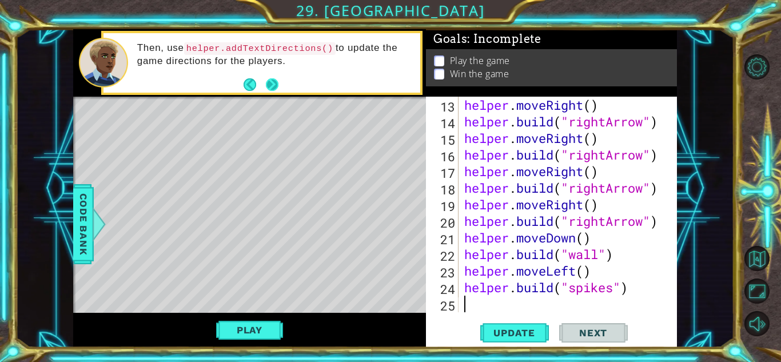
click at [269, 82] on button "Next" at bounding box center [272, 84] width 13 height 13
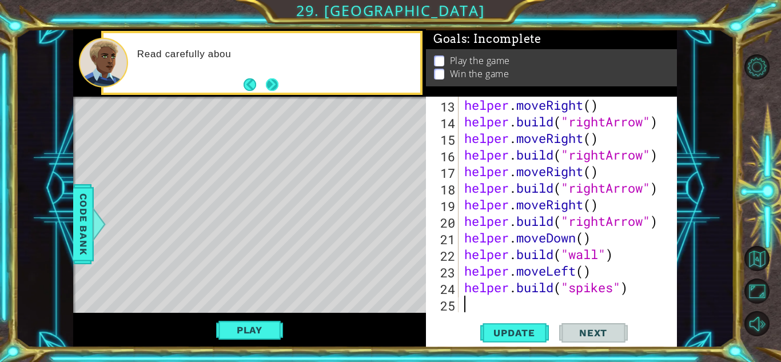
click at [273, 78] on button "Next" at bounding box center [272, 84] width 13 height 13
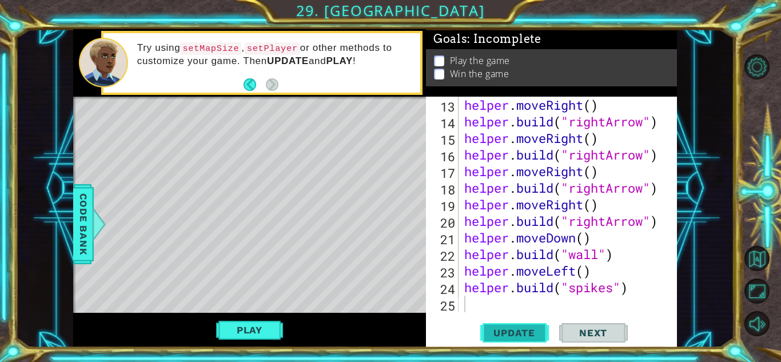
click at [506, 335] on span "Update" at bounding box center [514, 332] width 65 height 11
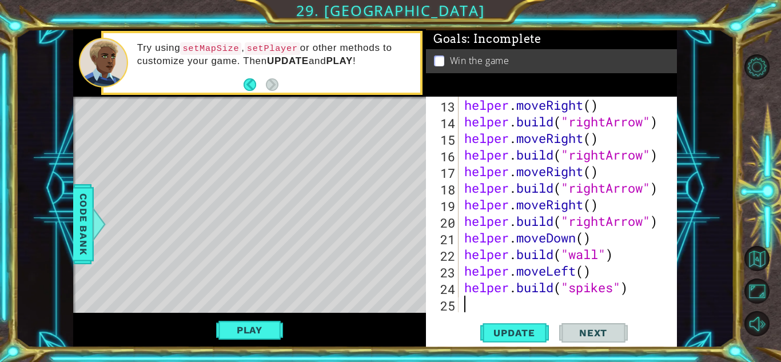
click at [462, 300] on div "helper . moveRight ( ) helper . build ( "rightArrow" ) helper . moveRight ( ) h…" at bounding box center [571, 221] width 218 height 249
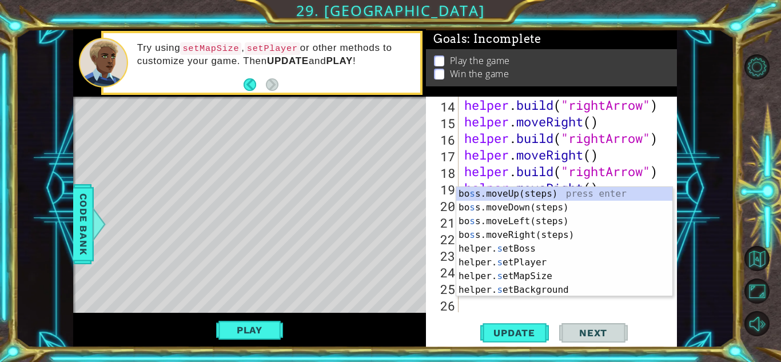
scroll to position [265, 0]
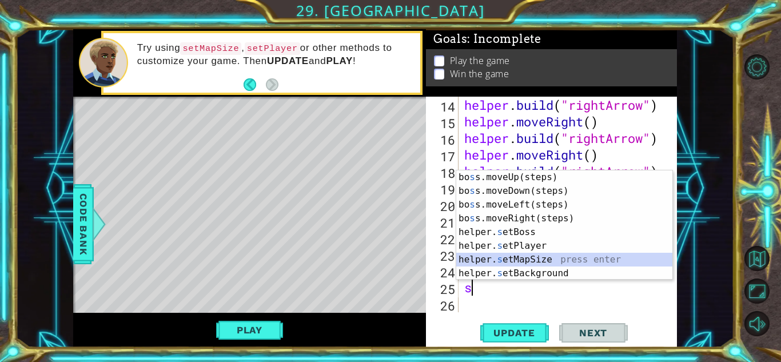
click at [494, 259] on div "bo s s.moveUp(steps) press enter bo s s.moveDown(steps) press enter bo s s.move…" at bounding box center [564, 238] width 216 height 137
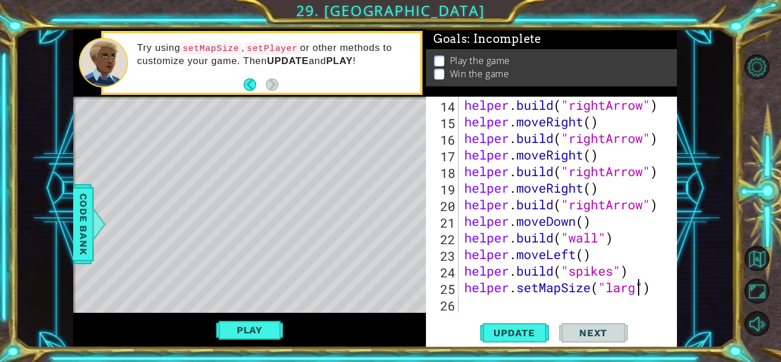
type textarea "helper.setMapSize("large")"
click at [465, 305] on div "helper . build ( "rightArrow" ) helper . moveRight ( ) helper . build ( "rightA…" at bounding box center [571, 221] width 218 height 249
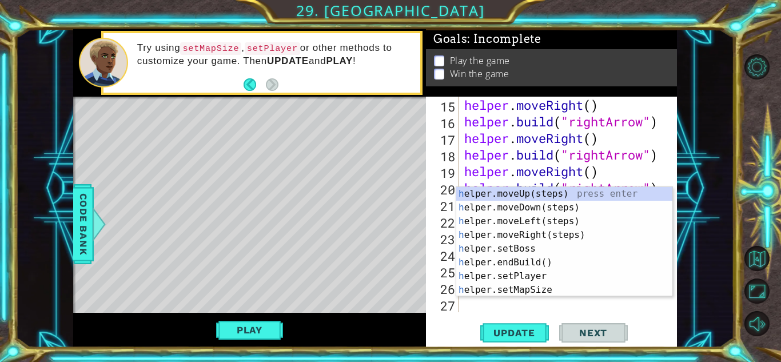
scroll to position [282, 0]
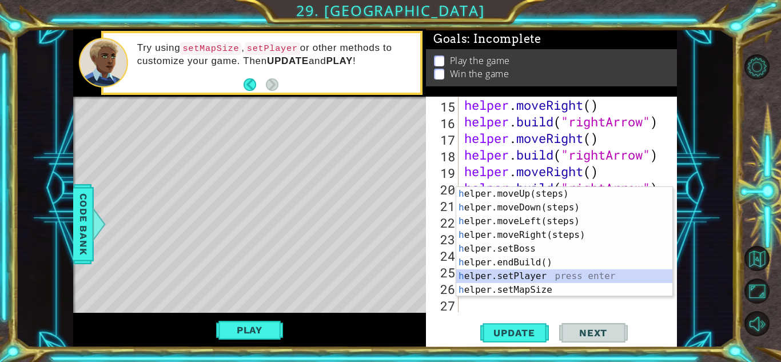
click at [502, 274] on div "h elper.moveUp(steps) press enter h elper.moveDown(steps) press enter h elper.m…" at bounding box center [564, 255] width 216 height 137
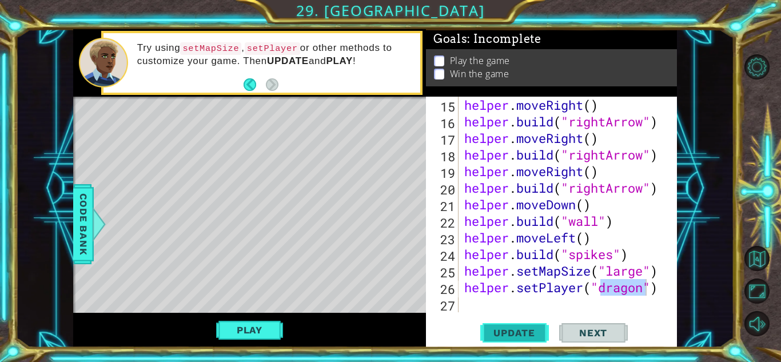
click at [516, 331] on span "Update" at bounding box center [514, 332] width 65 height 11
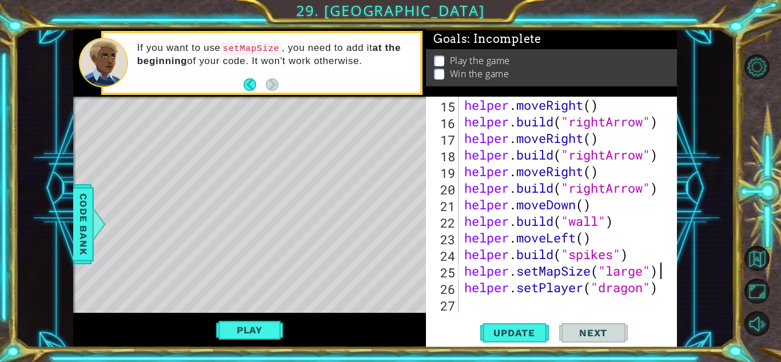
click at [659, 272] on div "helper . moveRight ( ) helper . build ( "rightArrow" ) helper . moveRight ( ) h…" at bounding box center [571, 221] width 218 height 249
type textarea "helper.setMapSize("large")"
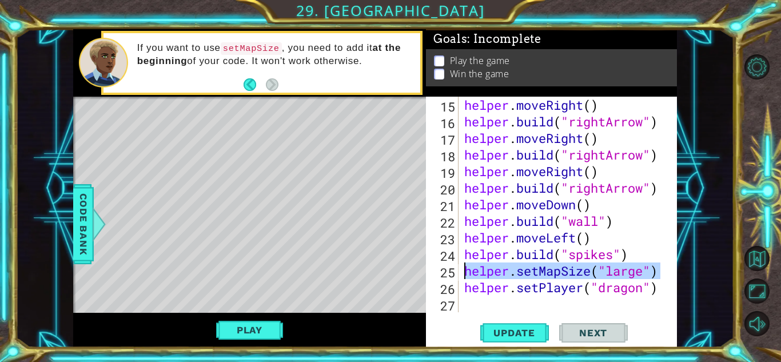
drag, startPoint x: 665, startPoint y: 273, endPoint x: 456, endPoint y: 274, distance: 209.3
click at [456, 274] on div "helper.setMapSize("large") 15 16 17 18 19 20 21 22 23 24 25 26 27 helper . move…" at bounding box center [550, 205] width 248 height 216
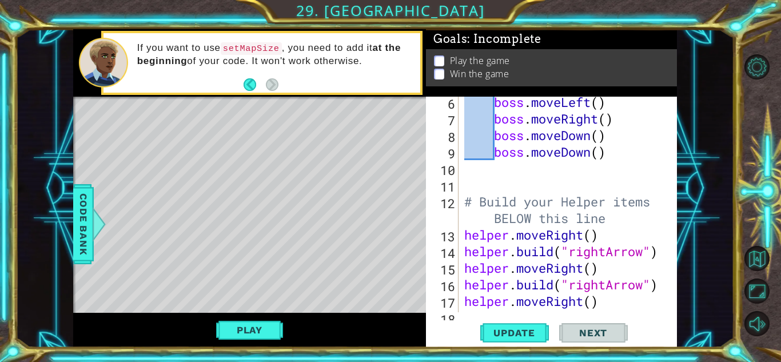
scroll to position [124, 0]
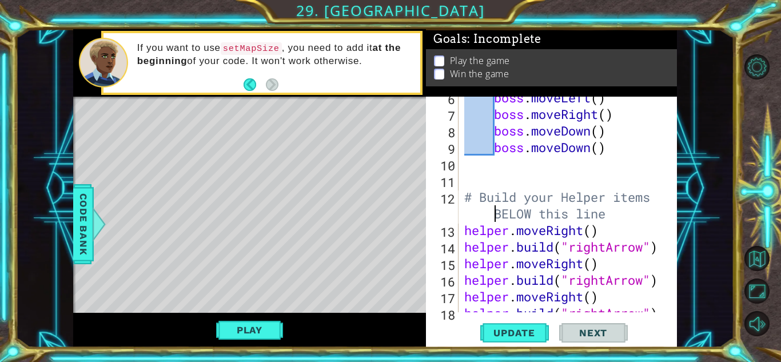
click at [467, 212] on div "boss . moveLeft ( ) boss . moveRight ( ) boss . moveDown ( ) boss . moveDown ( …" at bounding box center [571, 213] width 218 height 249
click at [602, 229] on div "boss . moveLeft ( ) boss . moveRight ( ) boss . moveDown ( ) boss . moveDown ( …" at bounding box center [571, 213] width 218 height 249
type textarea "helper.moveRight()"
click at [463, 229] on div "boss . moveLeft ( ) boss . moveRight ( ) boss . moveDown ( ) boss . moveDown ( …" at bounding box center [571, 213] width 218 height 249
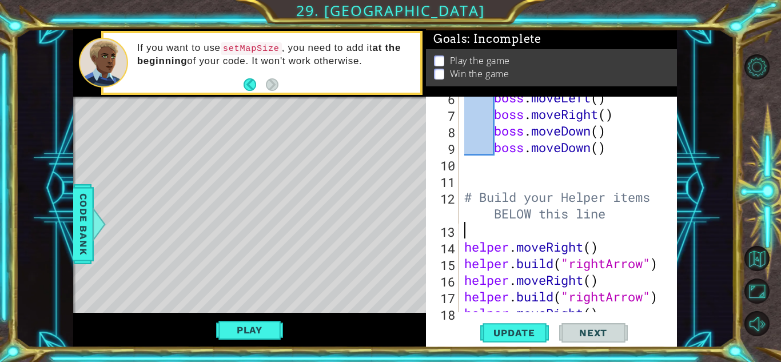
paste textarea "helper.setMapSize("large")"
type textarea "helper.setMapSize("large")"
click at [533, 349] on div "1 ההההההההההההההההההההההההההההההההההההההההההההההההההההההההההההההההההההההההההההה…" at bounding box center [390, 181] width 781 height 362
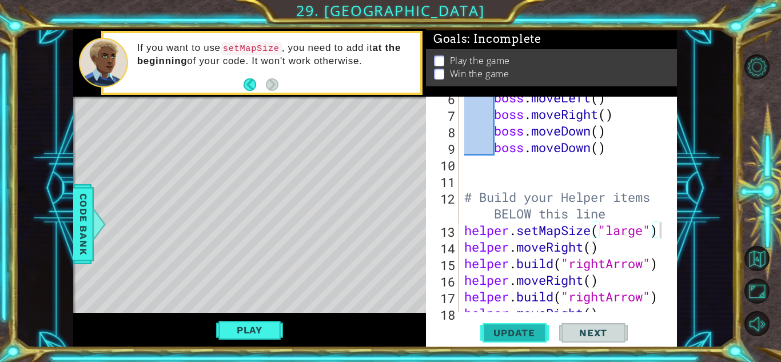
click at [528, 337] on span "Update" at bounding box center [514, 332] width 65 height 11
click at [504, 329] on span "Update" at bounding box center [514, 332] width 65 height 11
click at [241, 330] on button "Play" at bounding box center [249, 330] width 67 height 22
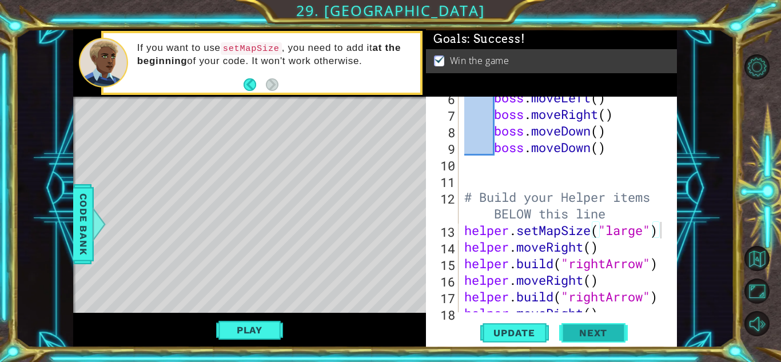
click at [593, 336] on span "Next" at bounding box center [593, 332] width 51 height 11
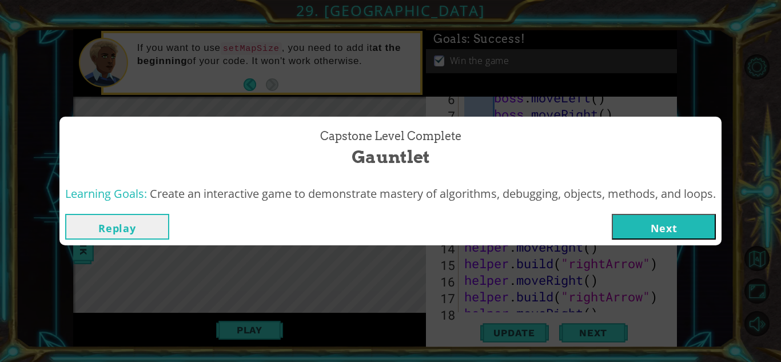
click at [666, 226] on button "Next" at bounding box center [664, 227] width 104 height 26
